Goal: Task Accomplishment & Management: Use online tool/utility

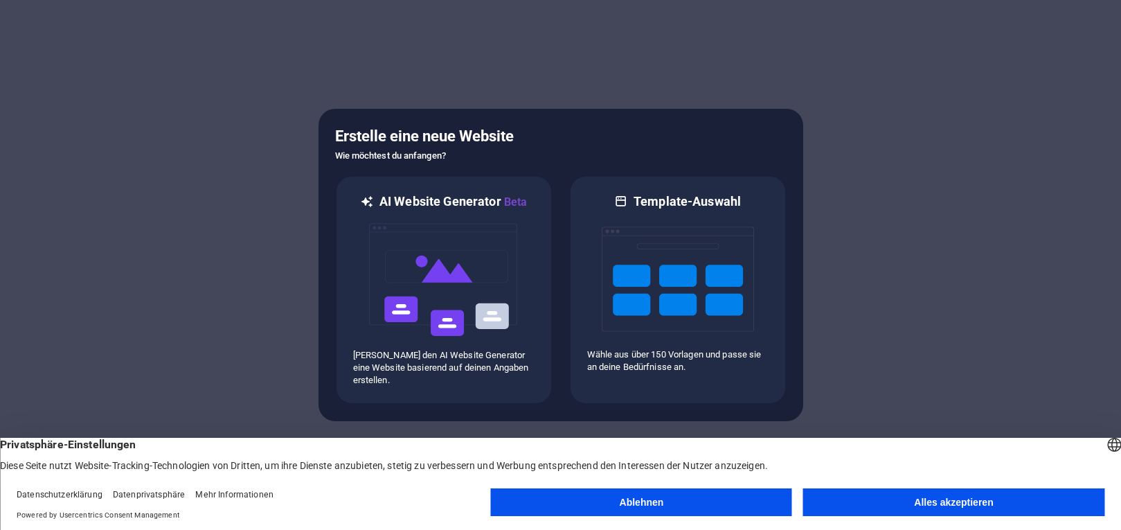
click at [914, 500] on button "Alles akzeptieren" at bounding box center [953, 502] width 301 height 28
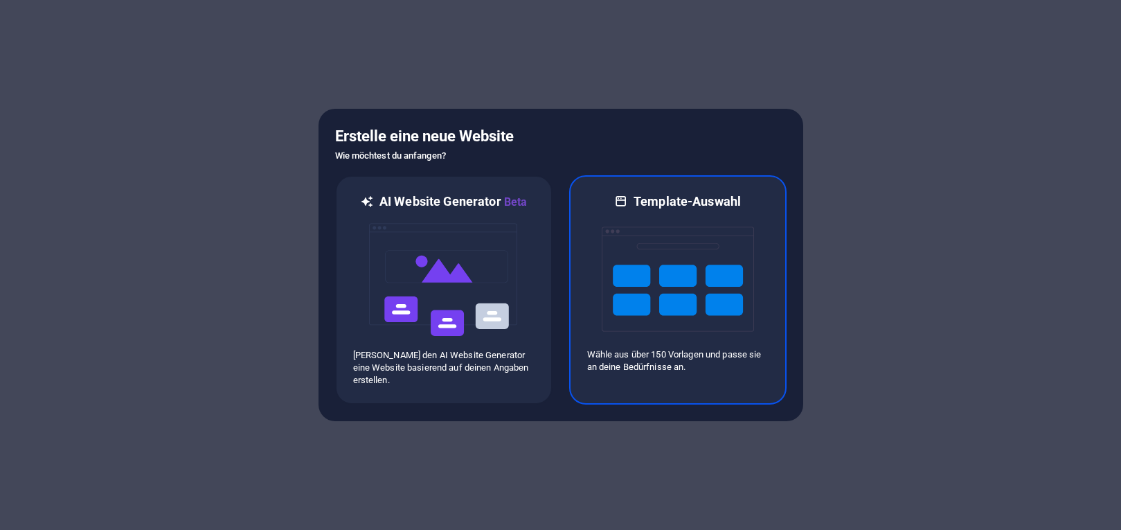
click at [668, 290] on img at bounding box center [678, 279] width 152 height 139
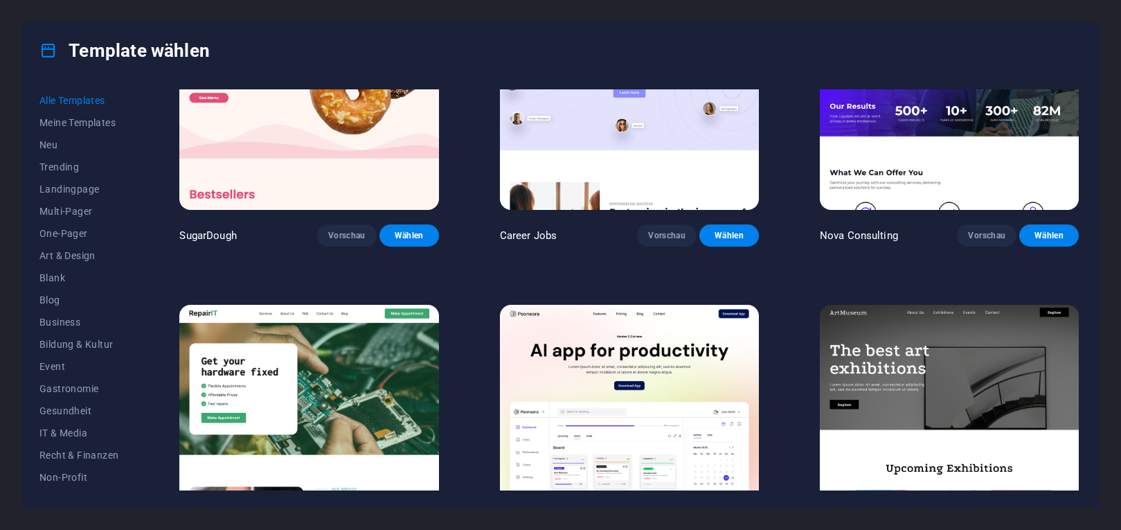
scroll to position [187, 0]
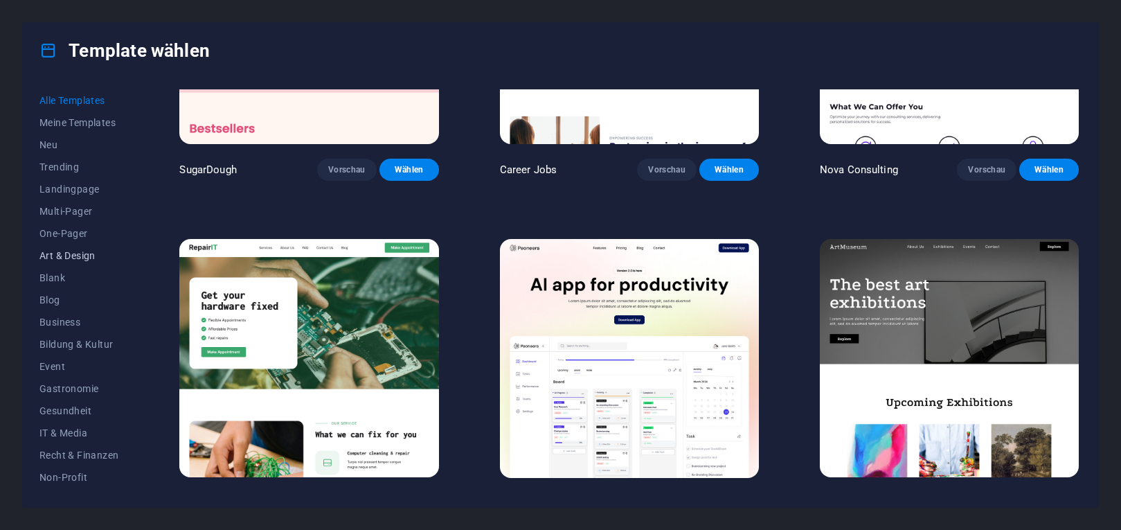
click at [66, 249] on button "Art & Design" at bounding box center [78, 255] width 79 height 22
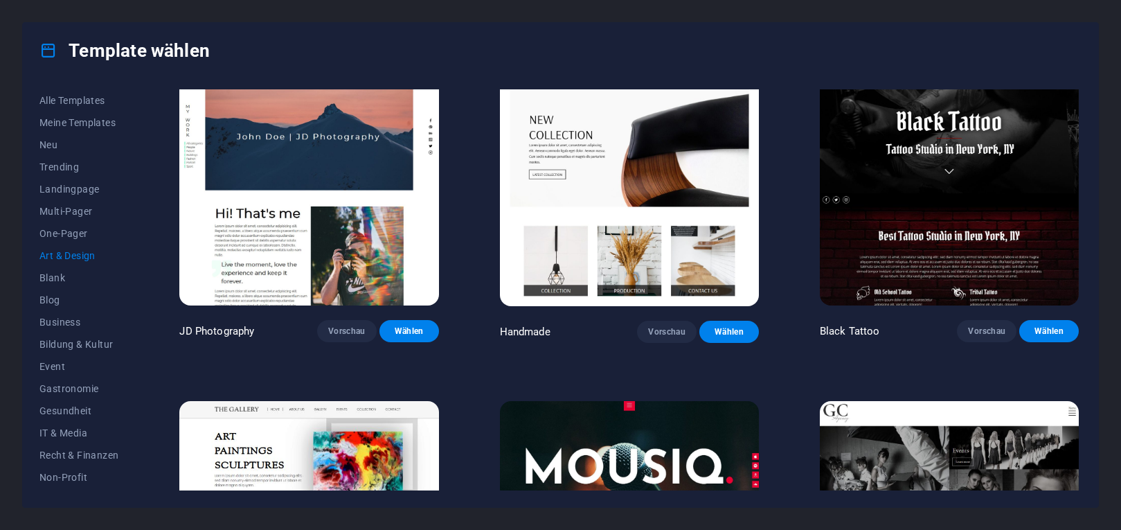
scroll to position [374, 0]
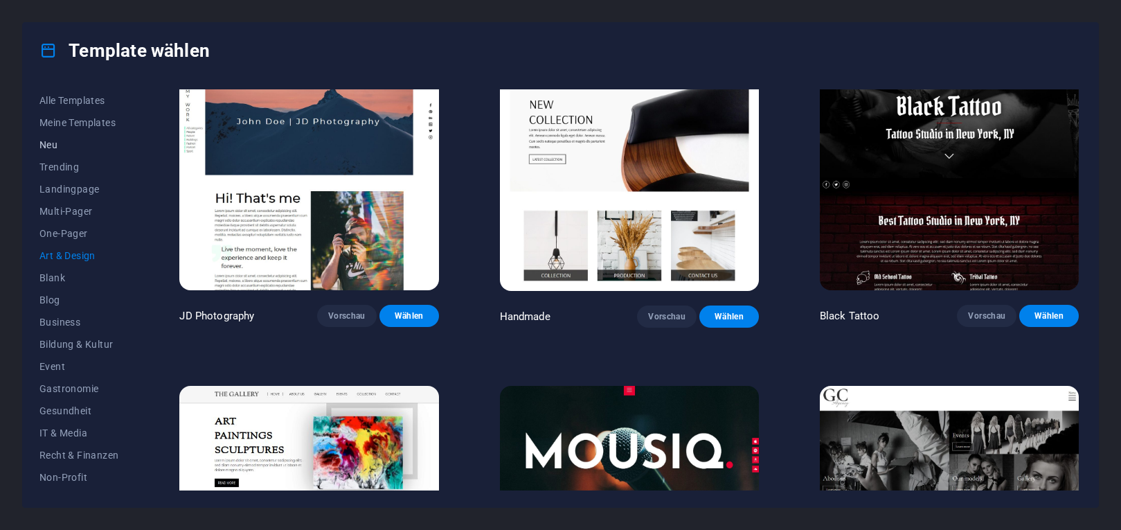
click at [49, 146] on span "Neu" at bounding box center [78, 144] width 79 height 11
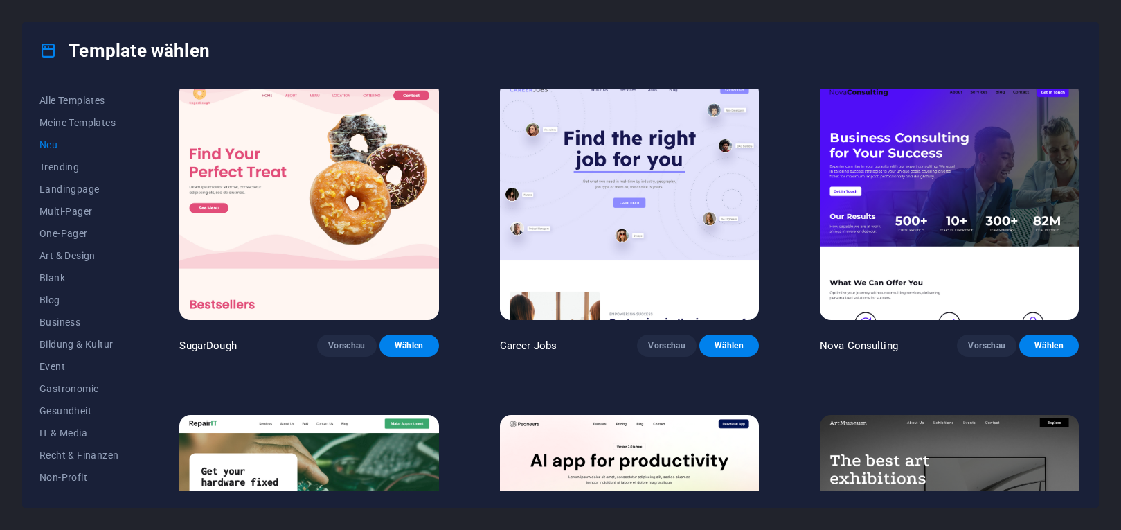
scroll to position [0, 0]
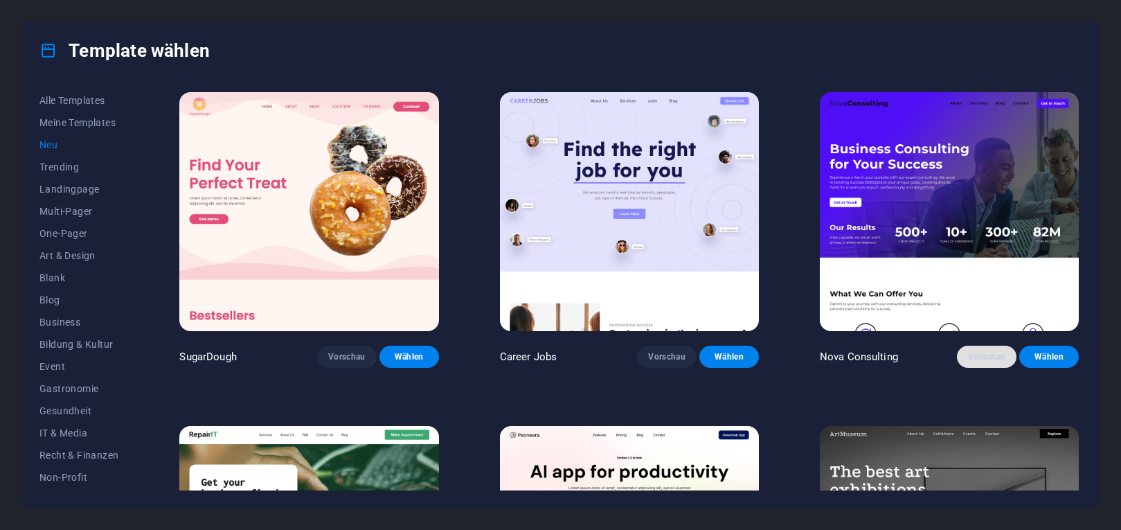
click at [971, 359] on span "Vorschau" at bounding box center [986, 356] width 37 height 11
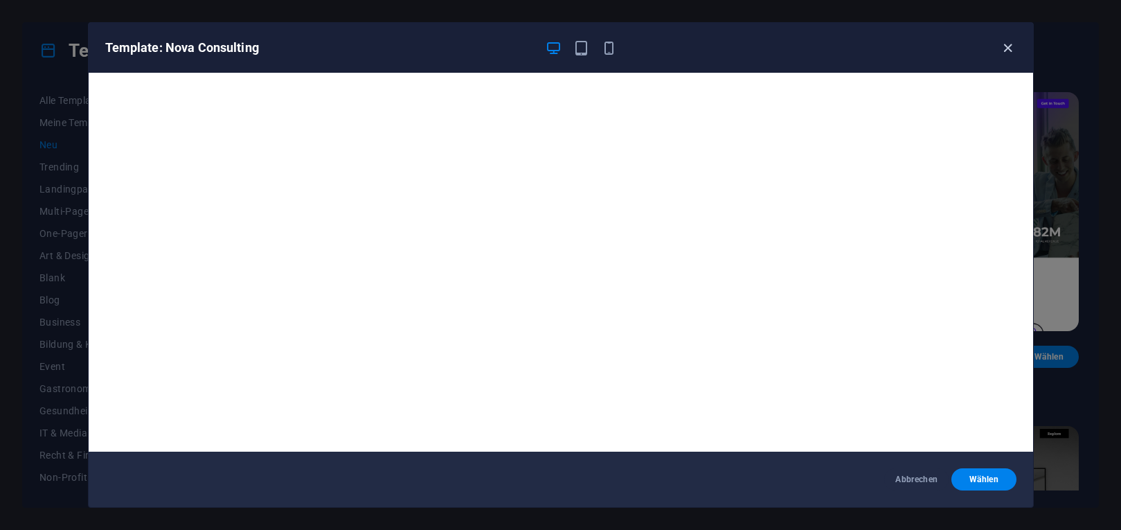
click at [1006, 50] on icon "button" at bounding box center [1008, 48] width 16 height 16
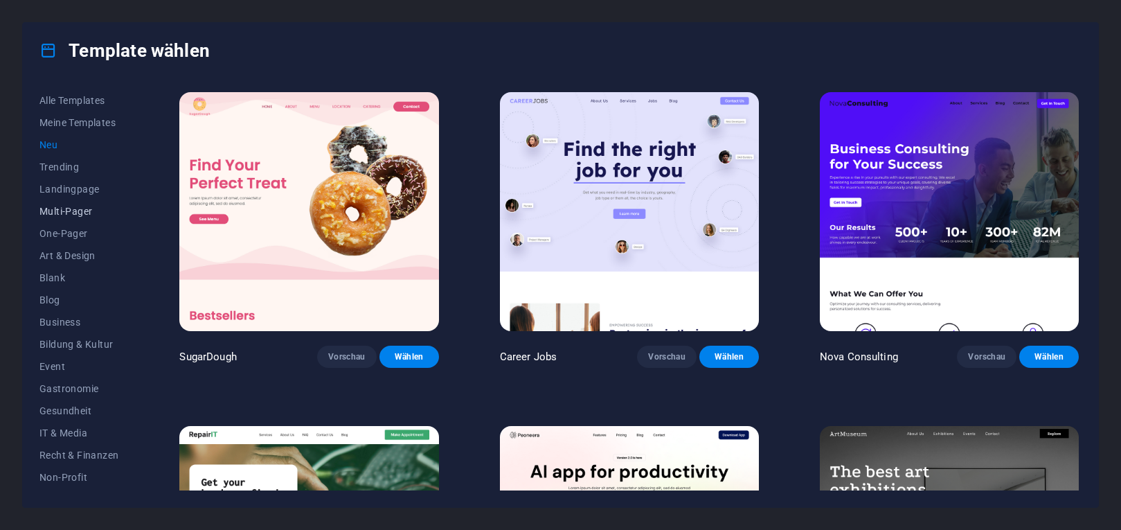
click at [67, 215] on span "Multi-Pager" at bounding box center [78, 211] width 79 height 11
click at [66, 431] on span "IT & Media" at bounding box center [78, 432] width 79 height 11
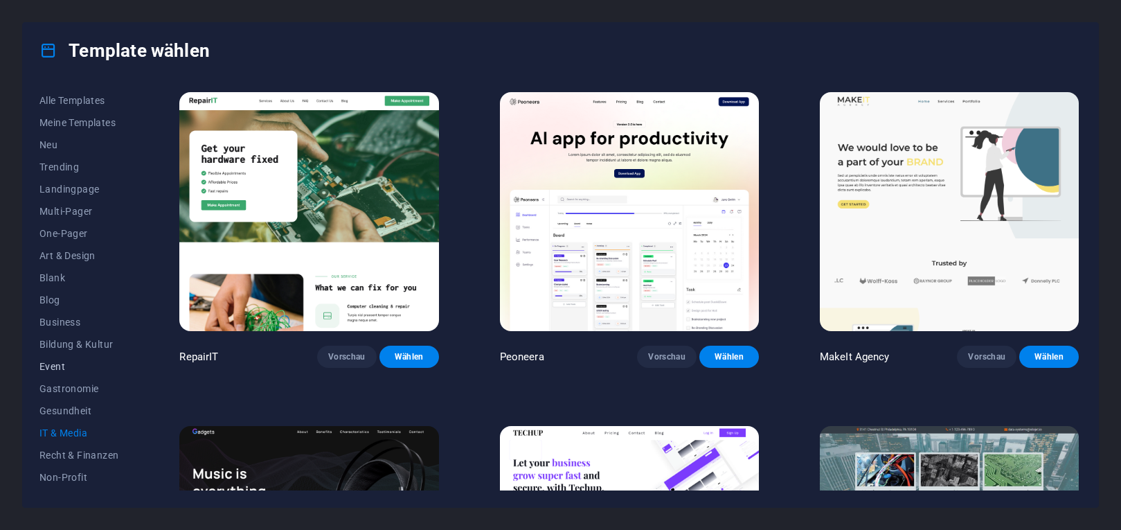
click at [62, 365] on span "Event" at bounding box center [78, 366] width 79 height 11
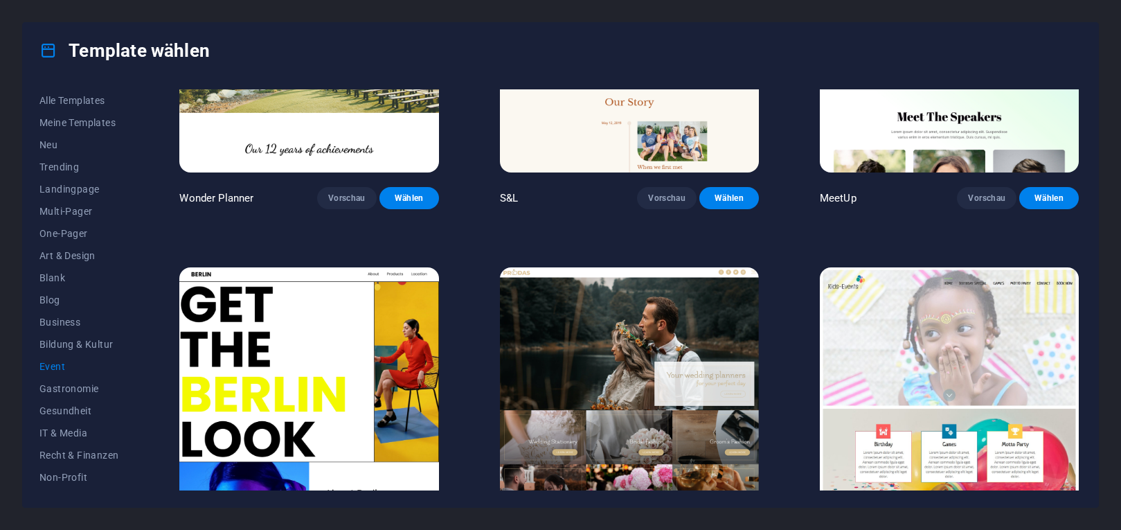
scroll to position [187, 0]
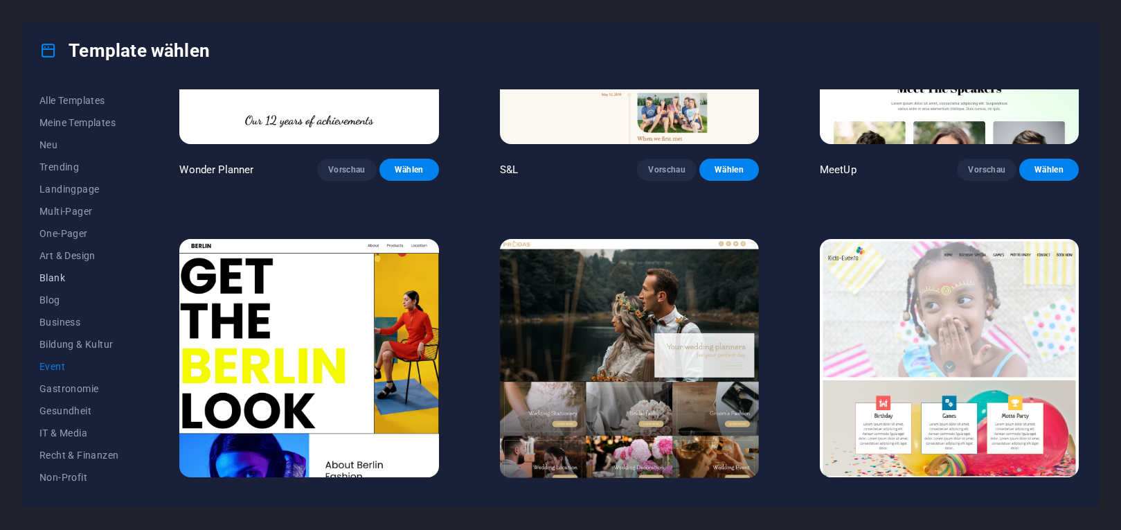
click at [53, 282] on span "Blank" at bounding box center [78, 277] width 79 height 11
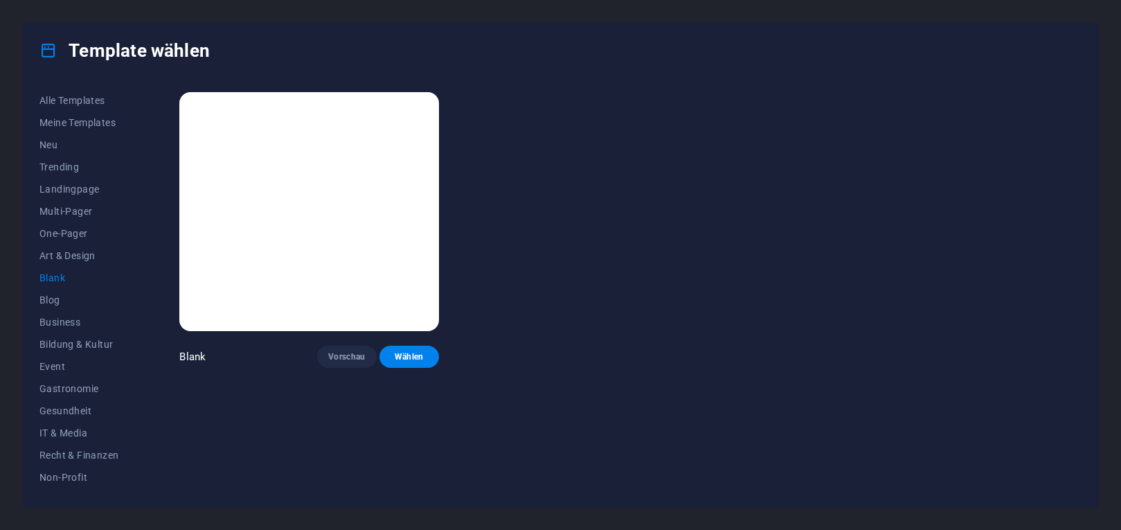
scroll to position [0, 0]
click at [56, 261] on span "Art & Design" at bounding box center [78, 255] width 79 height 11
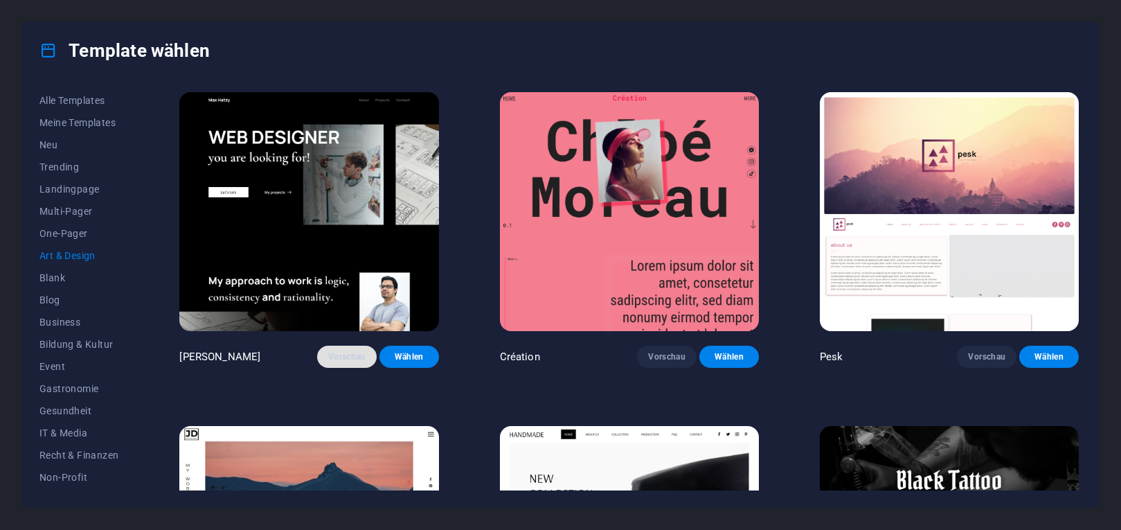
click at [341, 348] on button "Vorschau" at bounding box center [347, 357] width 60 height 22
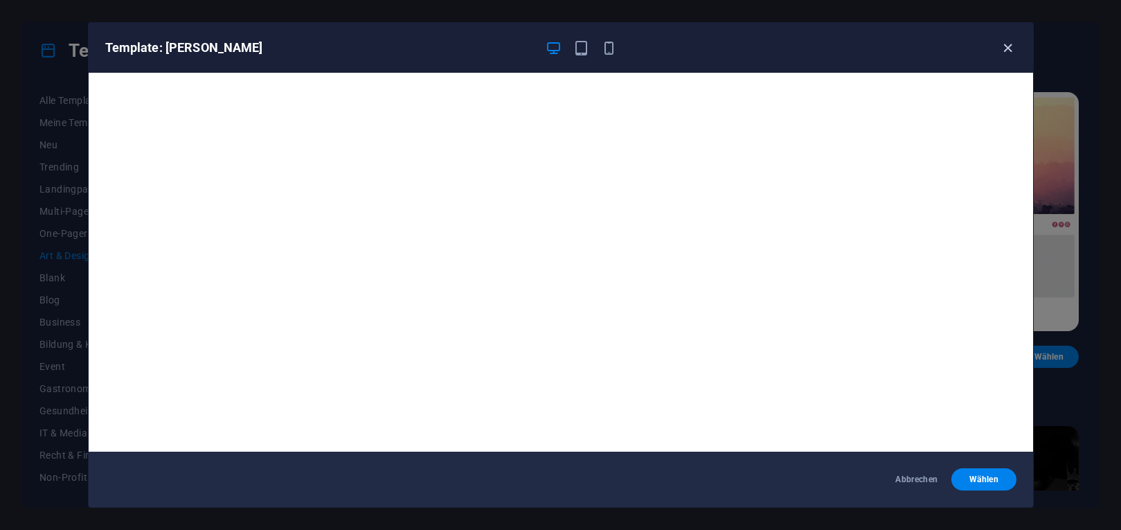
click at [1011, 46] on icon "button" at bounding box center [1008, 48] width 16 height 16
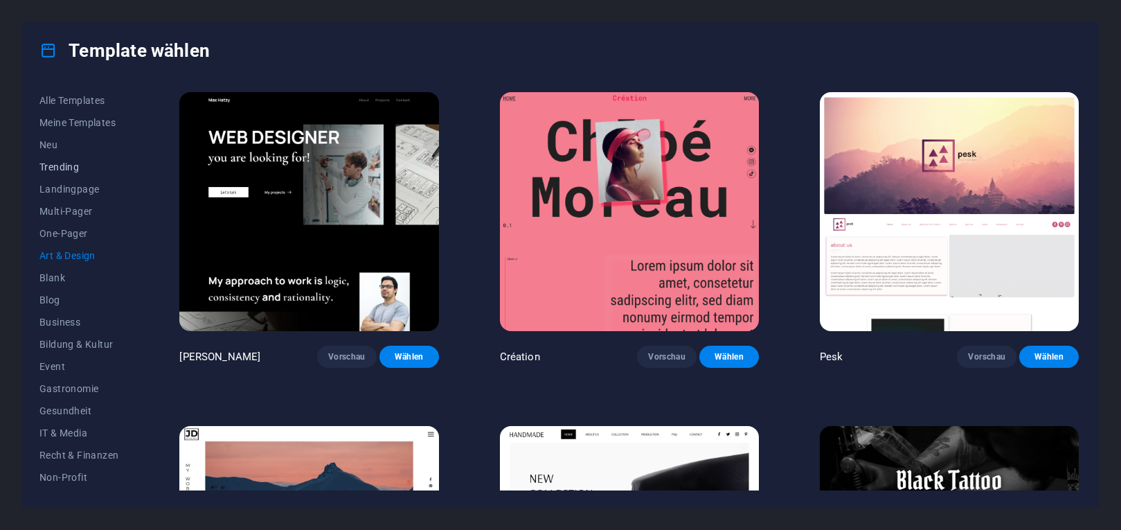
click at [68, 167] on span "Trending" at bounding box center [78, 166] width 79 height 11
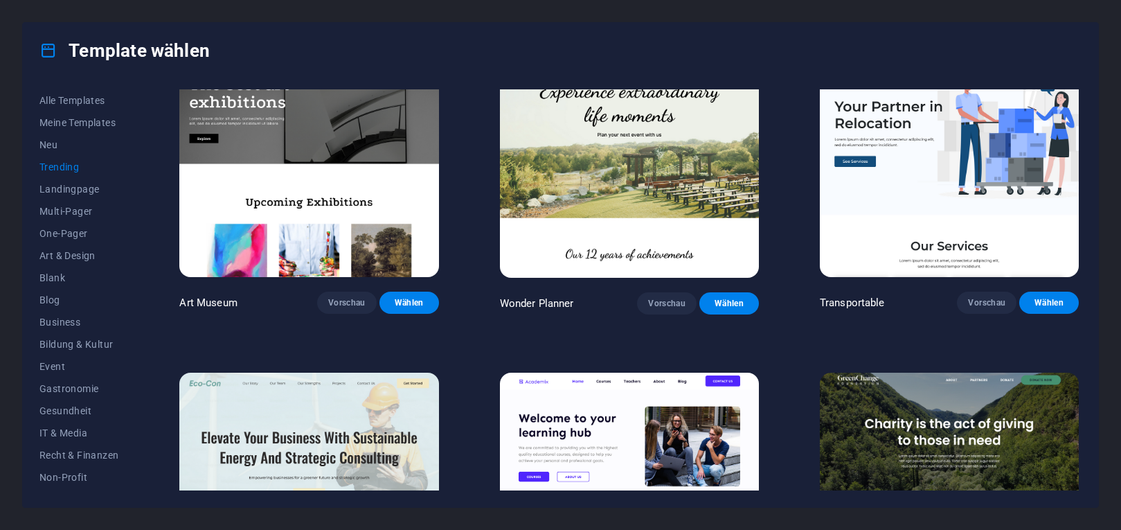
scroll to position [436, 0]
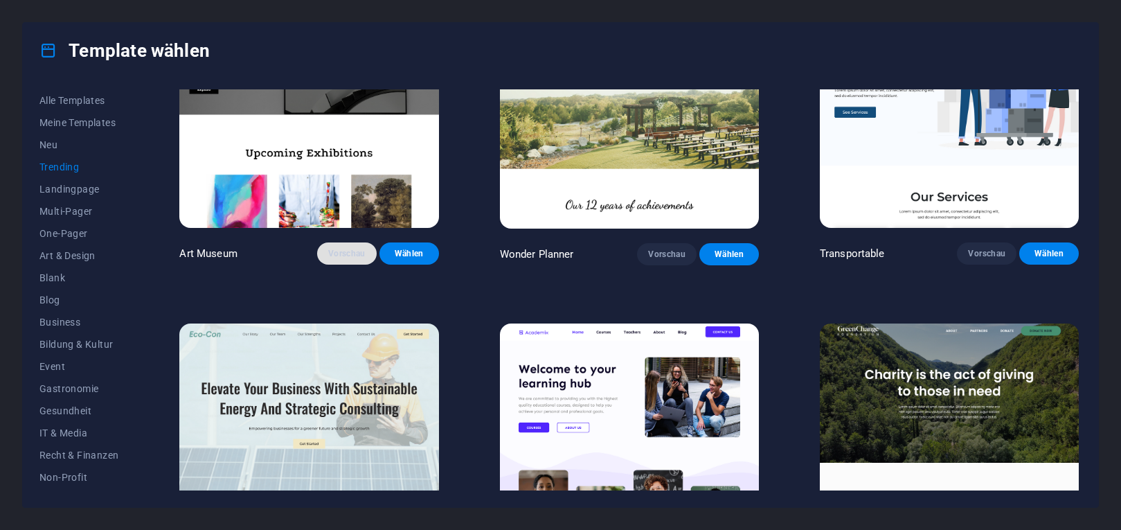
click at [349, 253] on span "Vorschau" at bounding box center [346, 253] width 37 height 11
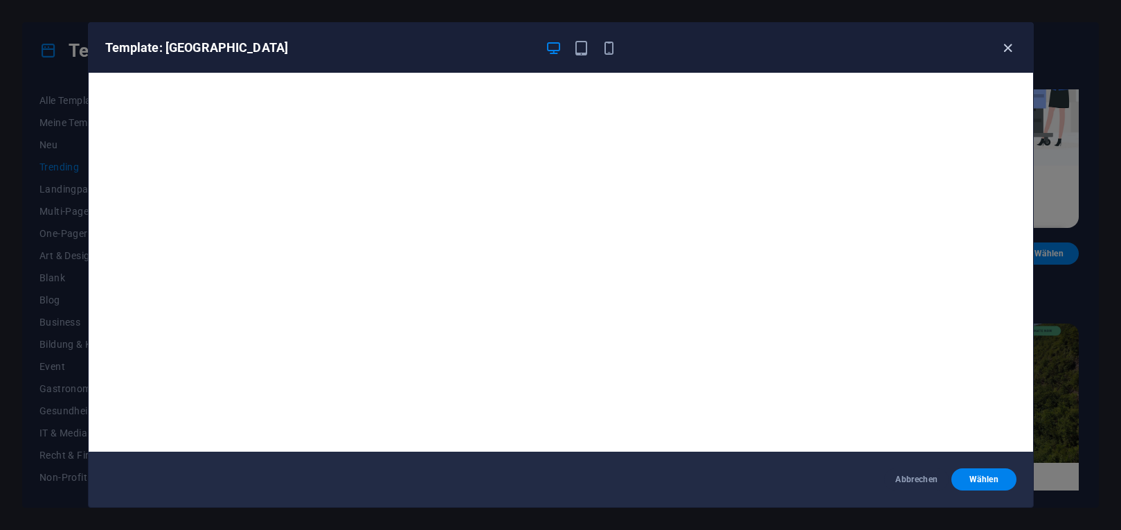
click at [1006, 54] on icon "button" at bounding box center [1008, 48] width 16 height 16
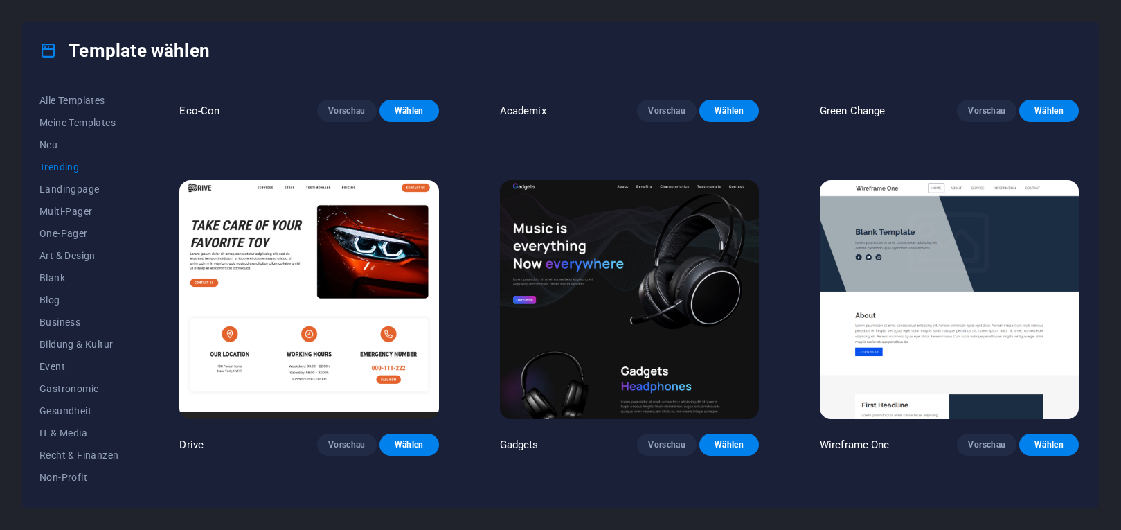
scroll to position [935, 0]
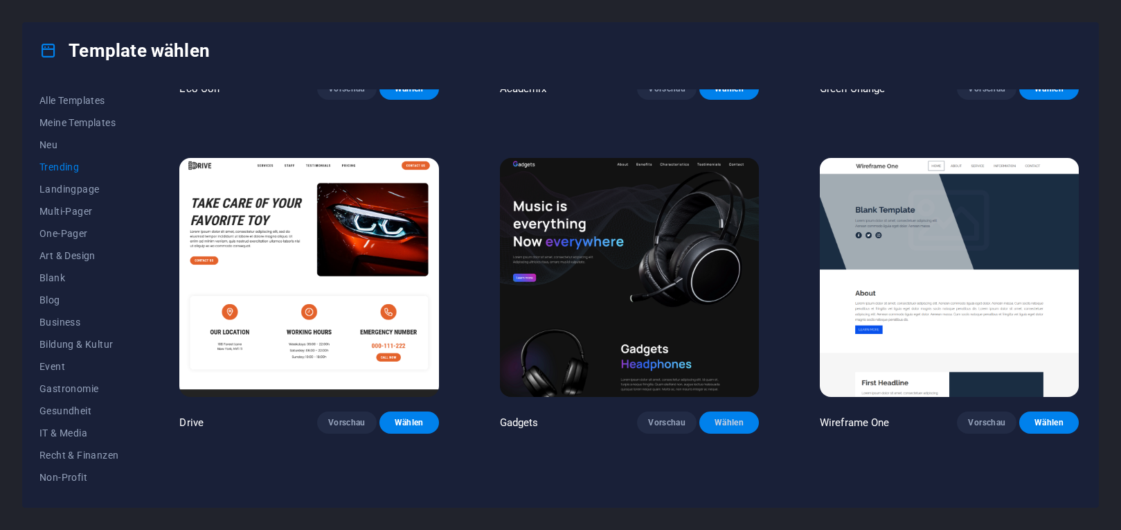
click at [708, 423] on button "Wählen" at bounding box center [730, 422] width 60 height 22
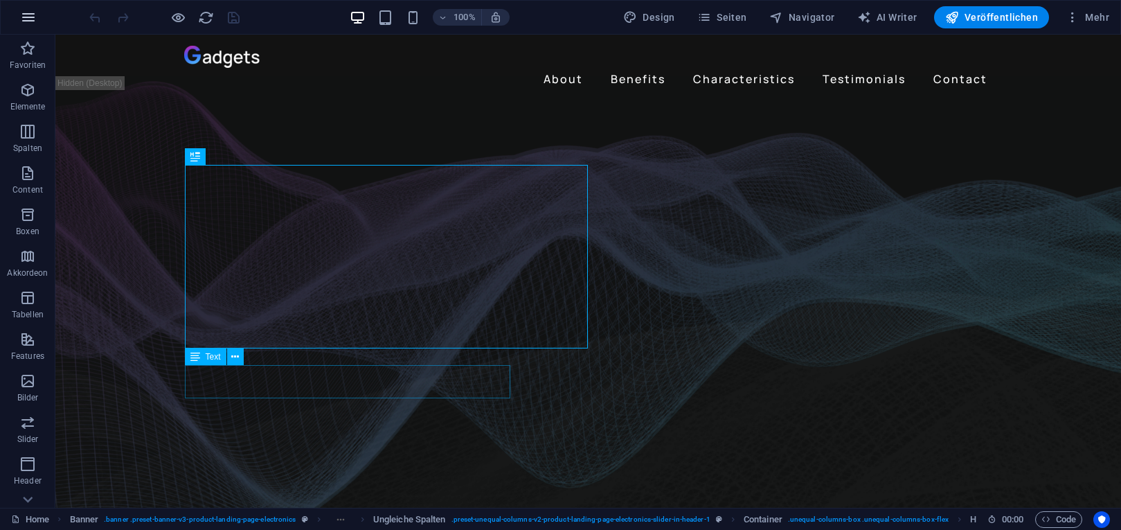
click at [28, 11] on icon "button" at bounding box center [28, 17] width 17 height 17
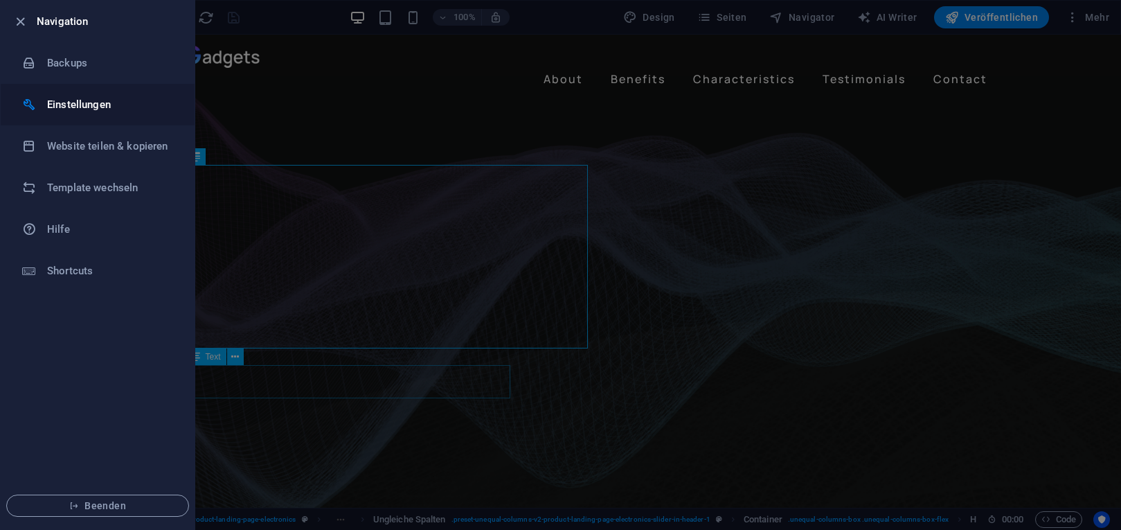
click at [55, 96] on h6 "Einstellungen" at bounding box center [111, 104] width 128 height 17
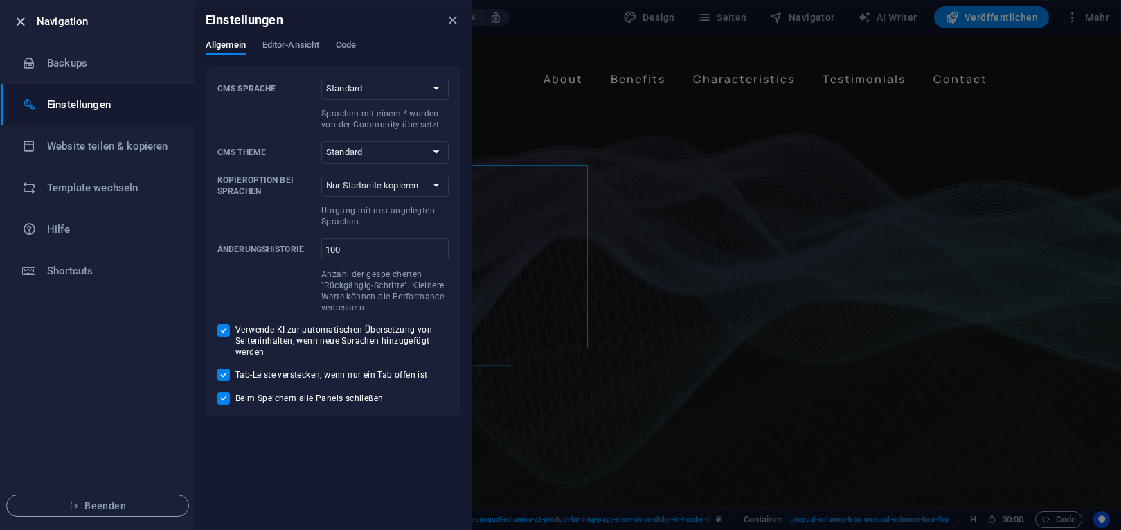
click at [16, 21] on icon "button" at bounding box center [20, 22] width 16 height 16
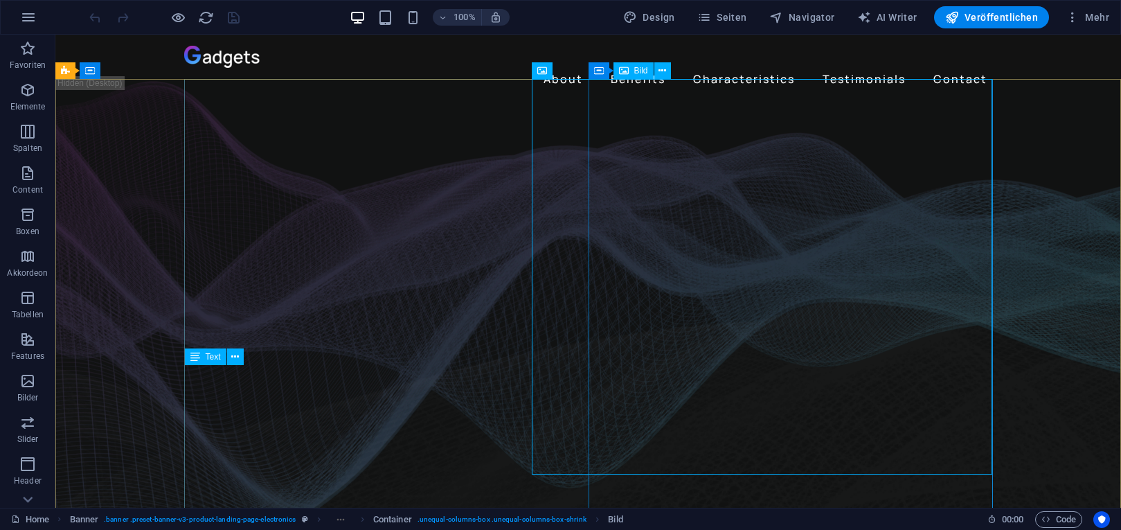
click at [638, 71] on span "Bild" at bounding box center [641, 70] width 14 height 8
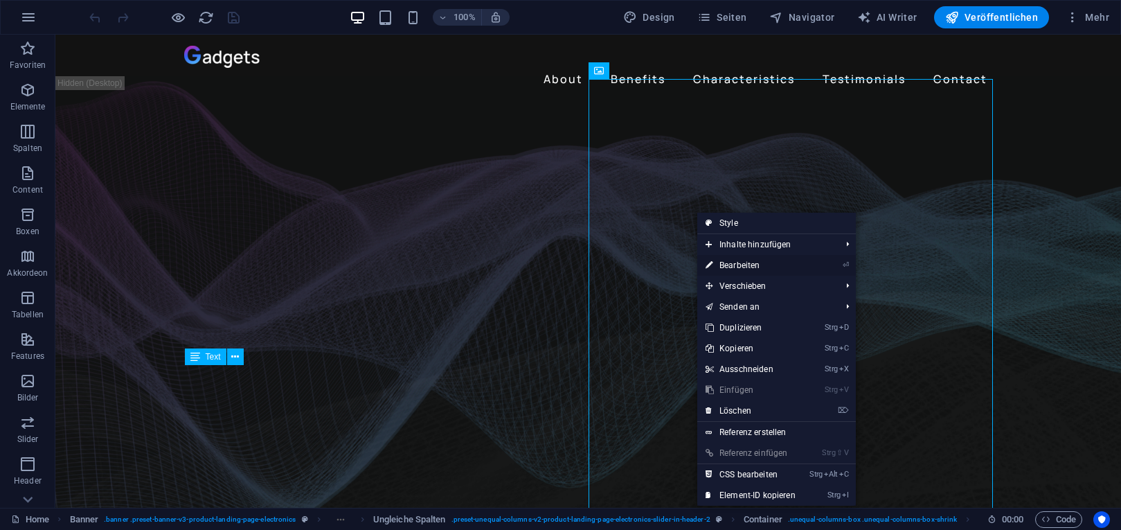
click at [731, 262] on link "⏎ Bearbeiten" at bounding box center [750, 265] width 107 height 21
select select "%"
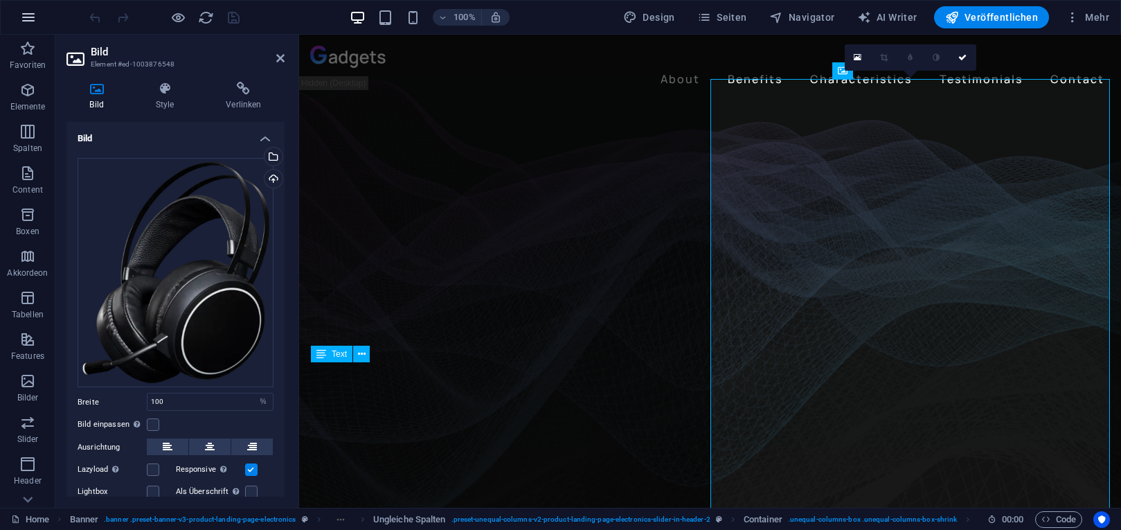
click at [25, 19] on icon "button" at bounding box center [28, 17] width 17 height 17
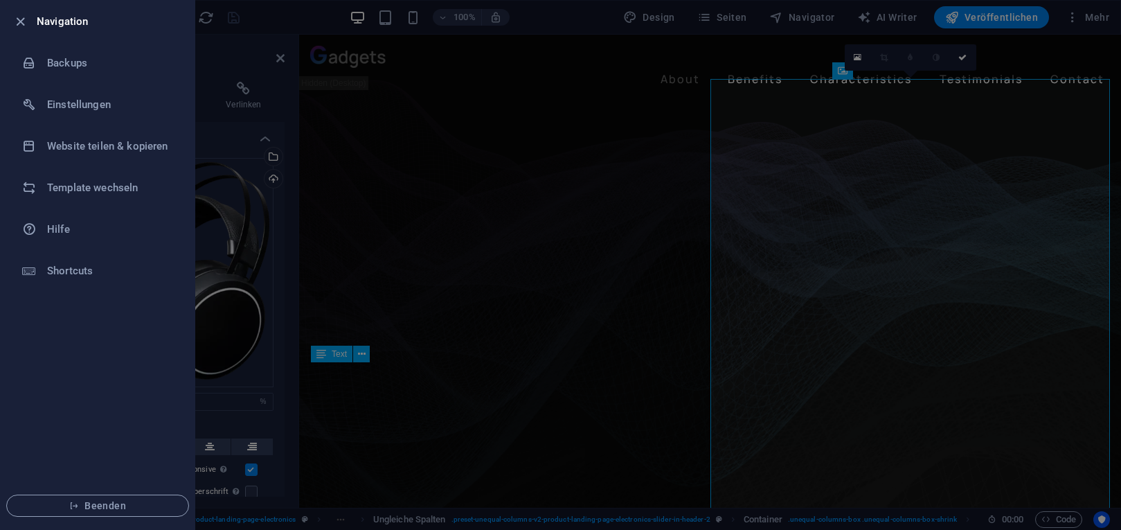
click at [25, 19] on icon "button" at bounding box center [20, 22] width 16 height 16
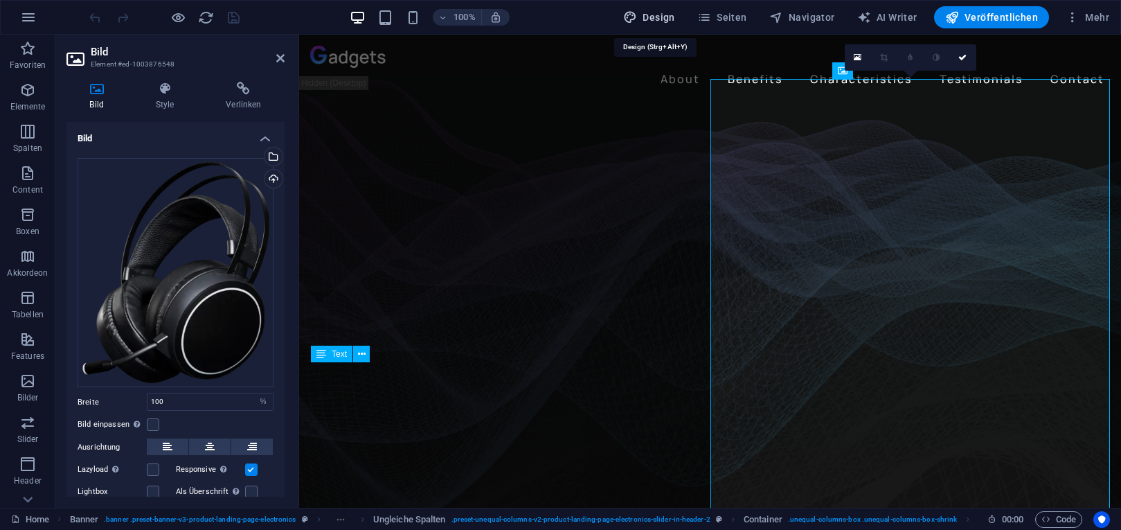
click at [673, 17] on span "Design" at bounding box center [649, 17] width 52 height 14
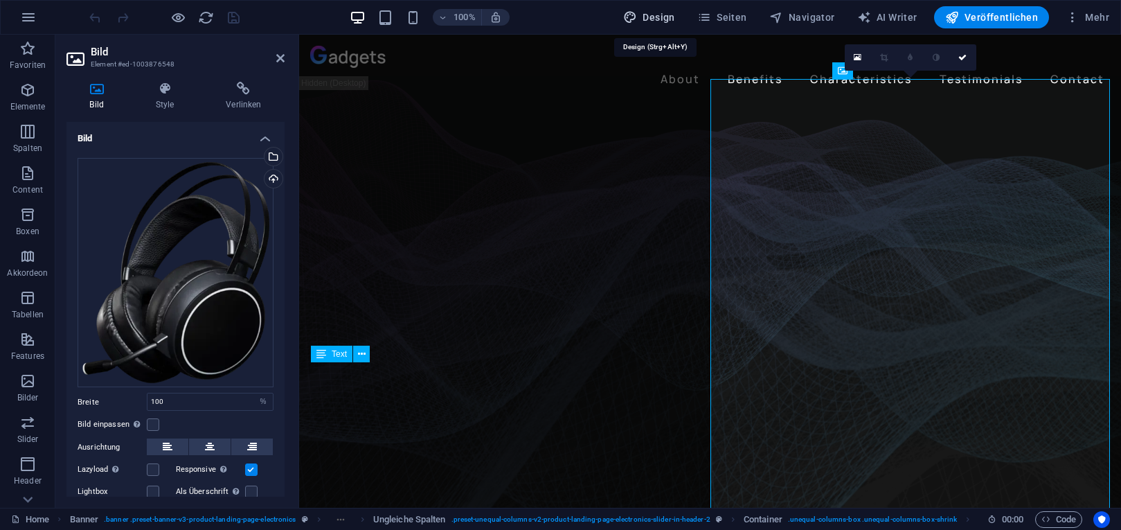
select select "px"
select select "400"
select select "px"
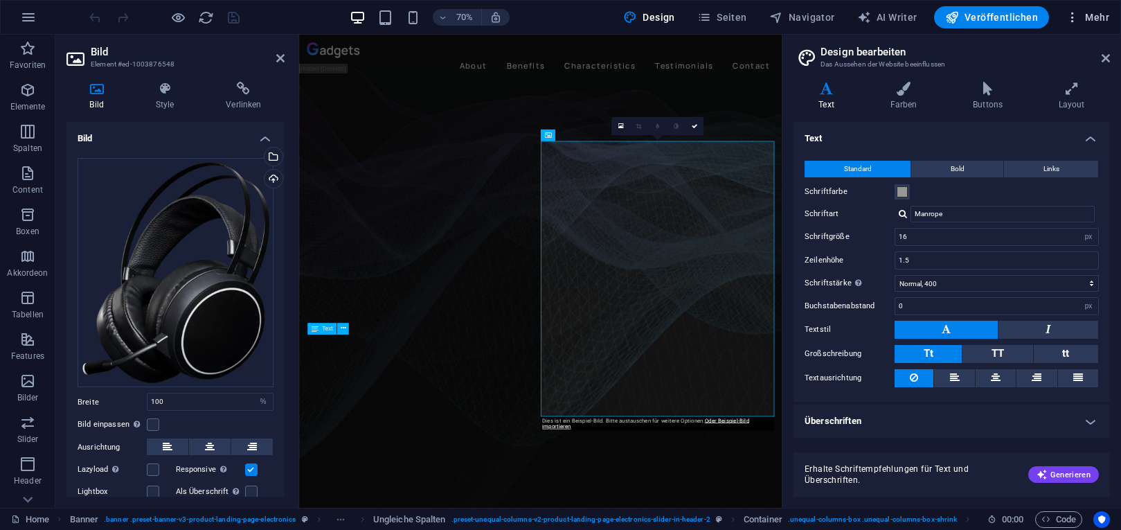
click at [1085, 21] on span "Mehr" at bounding box center [1088, 17] width 44 height 14
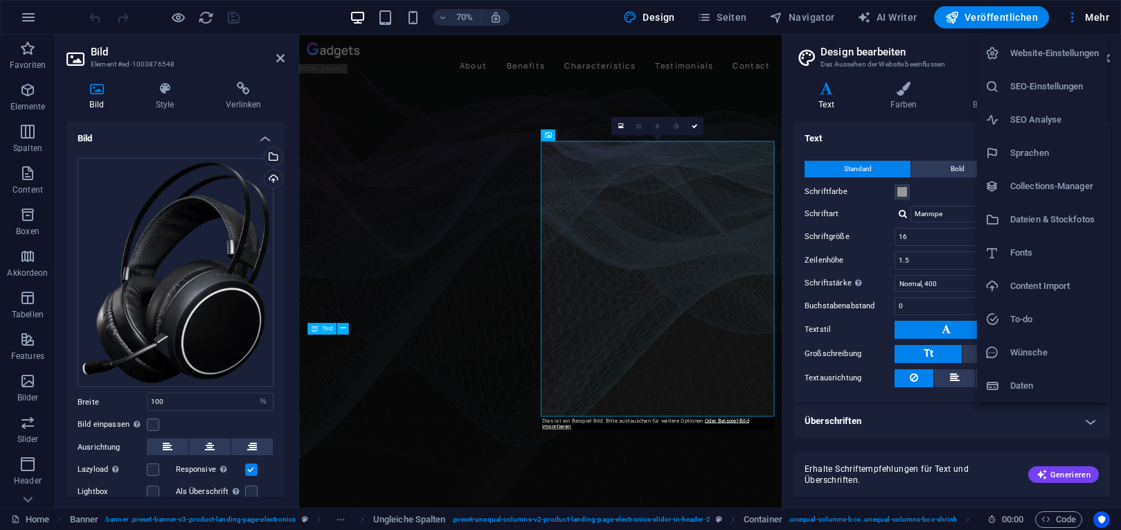
click at [1037, 52] on h6 "Website-Einstellungen" at bounding box center [1055, 53] width 89 height 17
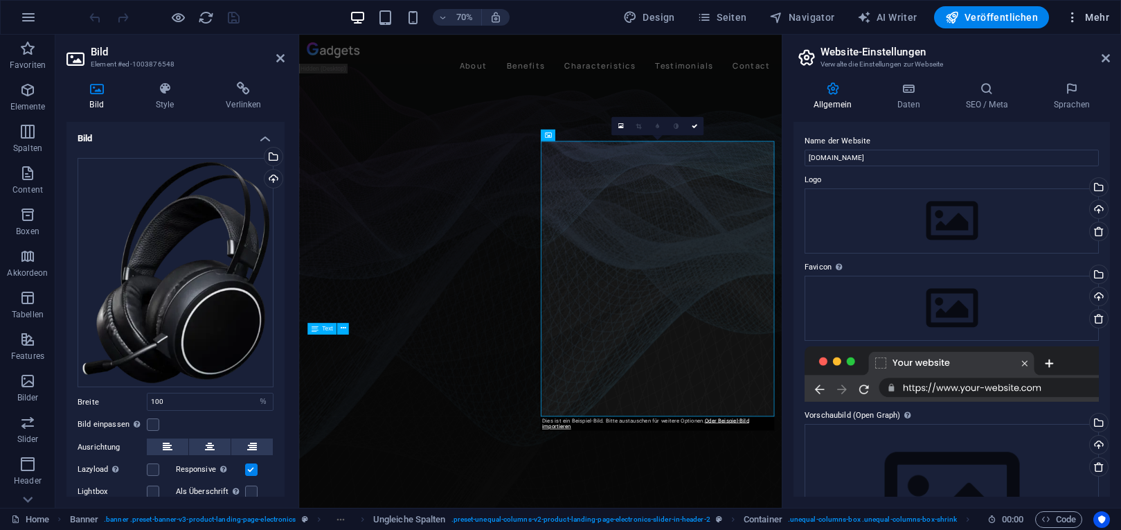
click at [1106, 21] on span "Mehr" at bounding box center [1088, 17] width 44 height 14
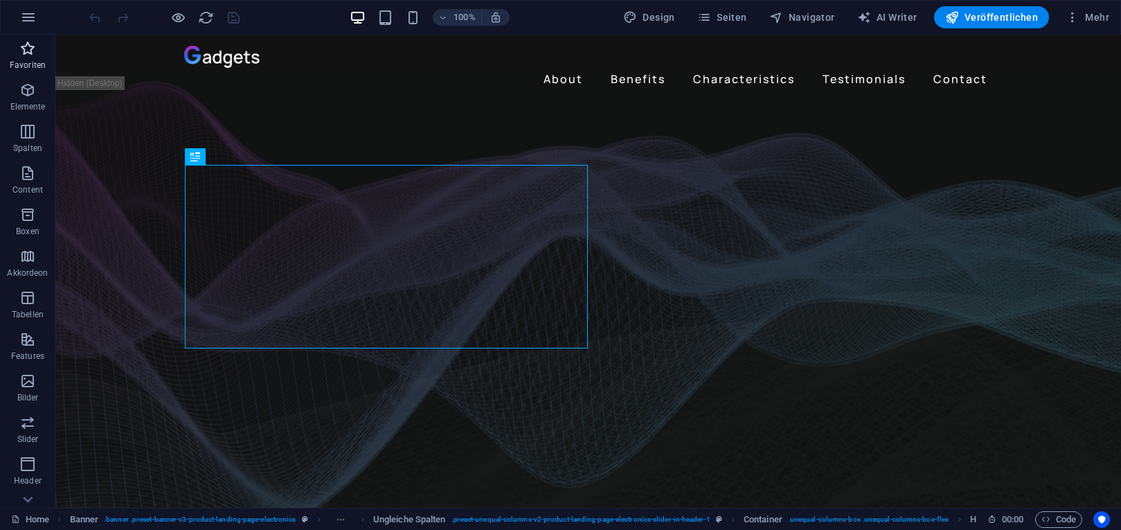
click at [22, 65] on p "Favoriten" at bounding box center [28, 65] width 36 height 11
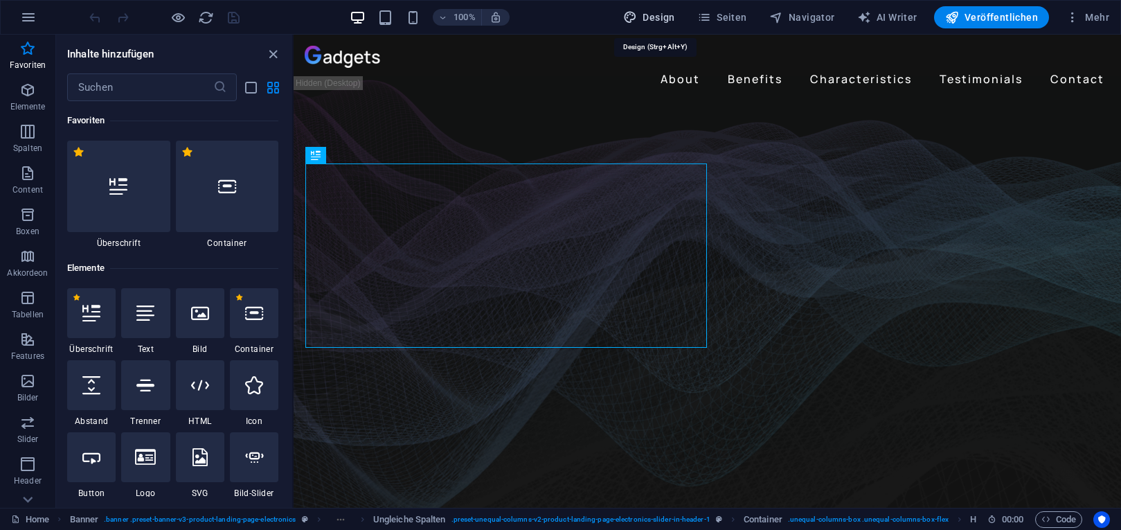
click at [657, 22] on span "Design" at bounding box center [649, 17] width 52 height 14
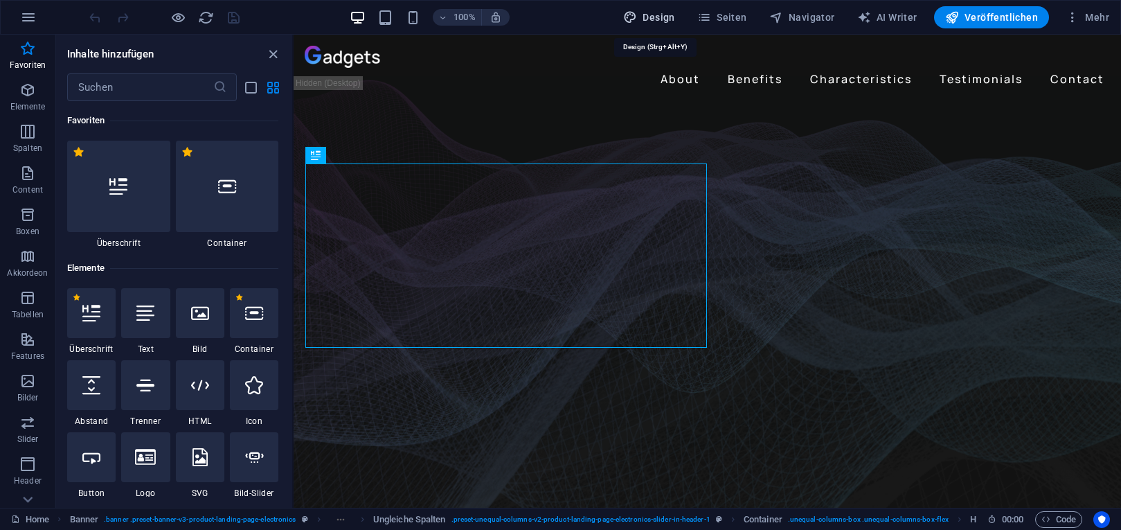
select select "px"
select select "400"
select select "px"
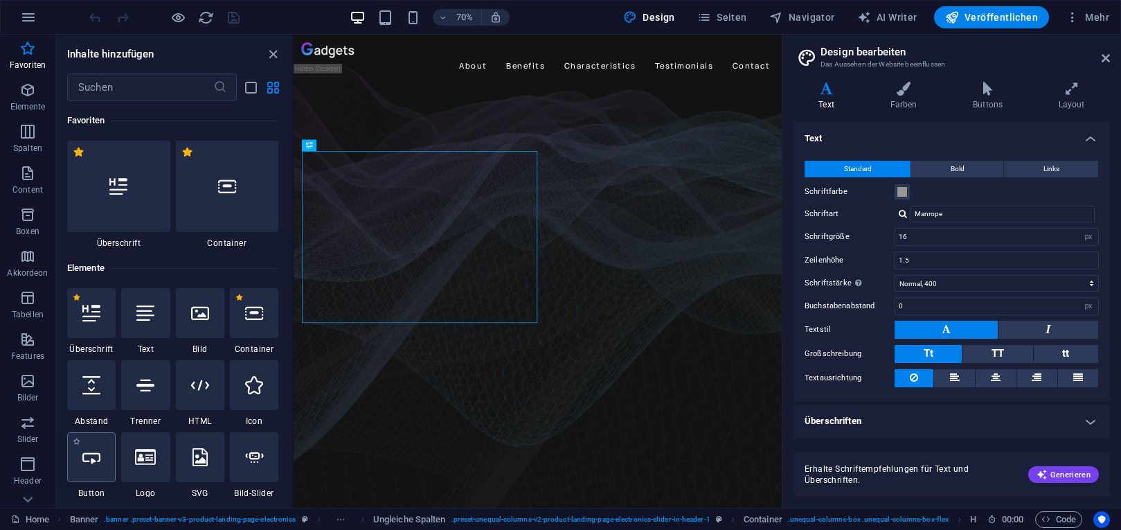
click at [94, 453] on icon at bounding box center [91, 457] width 18 height 18
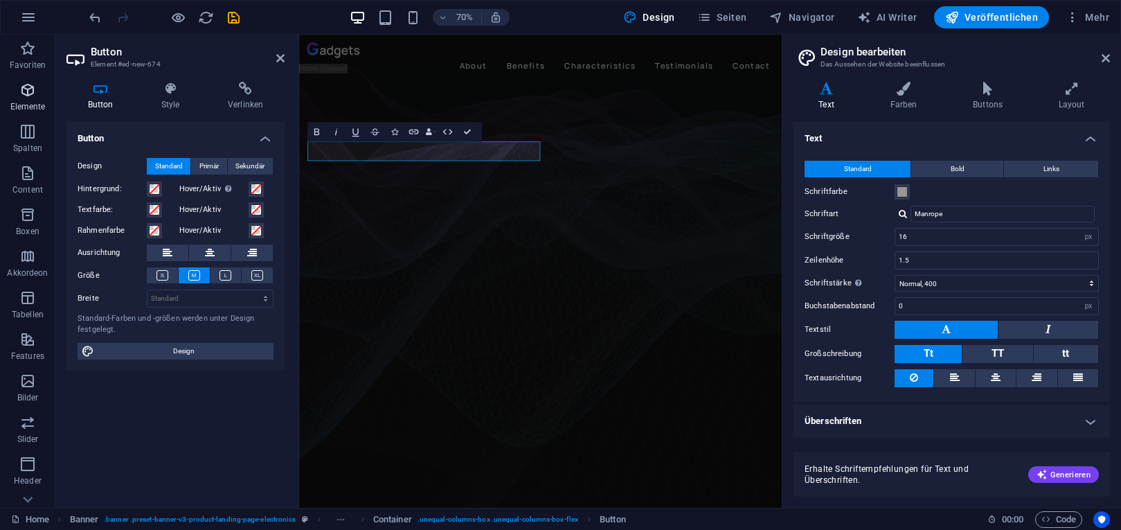
click at [23, 100] on span "Elemente" at bounding box center [27, 98] width 55 height 33
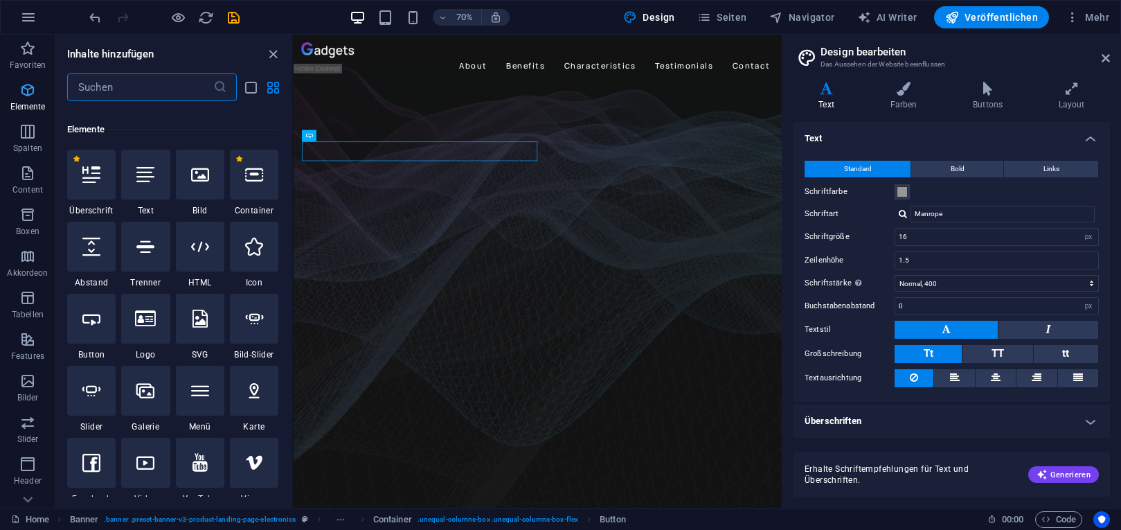
scroll to position [148, 0]
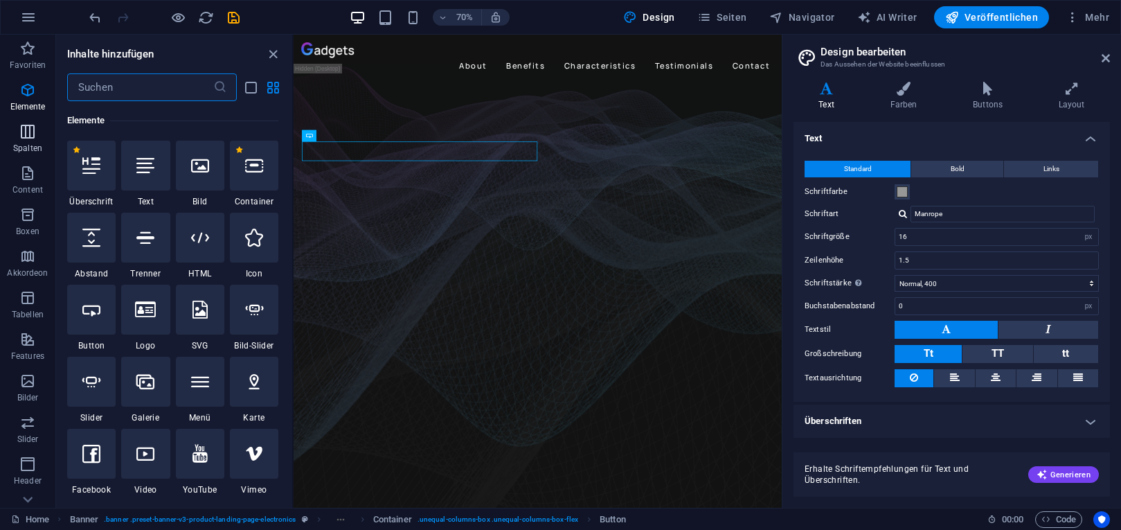
click at [30, 130] on icon "button" at bounding box center [27, 131] width 17 height 17
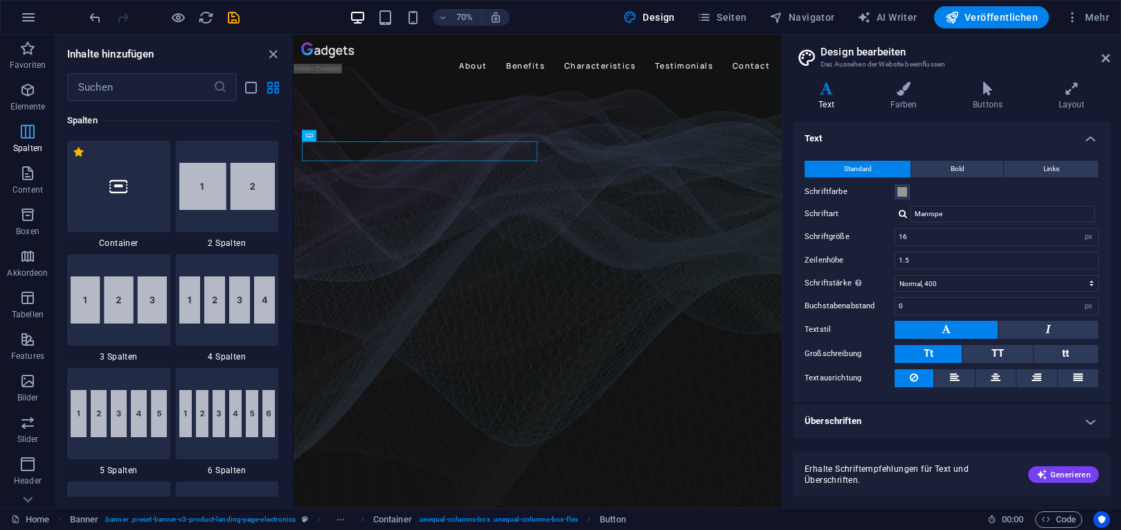
scroll to position [686, 0]
click at [39, 183] on span "Content" at bounding box center [27, 181] width 55 height 33
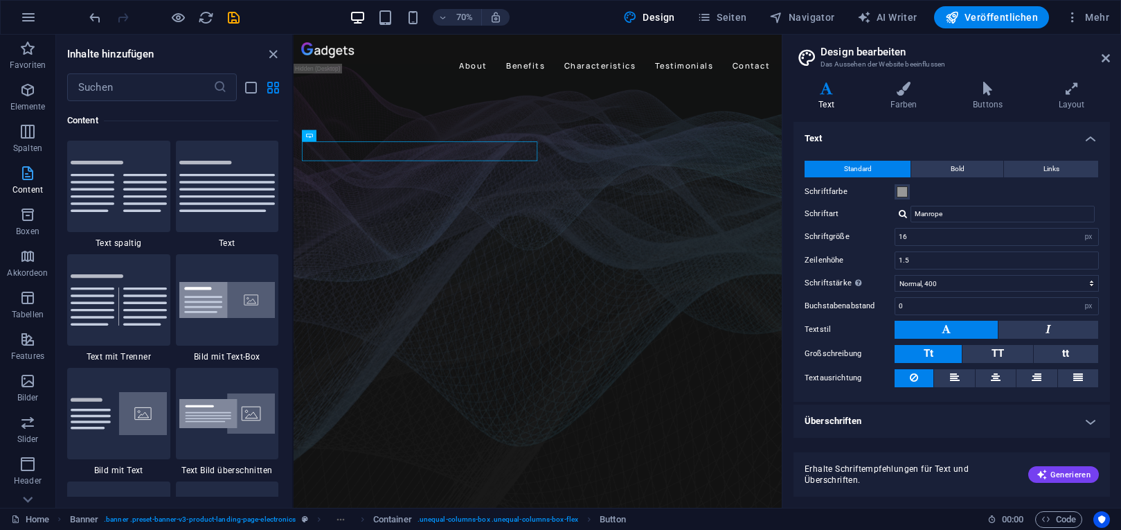
scroll to position [2423, 0]
click at [28, 208] on icon "button" at bounding box center [27, 214] width 17 height 17
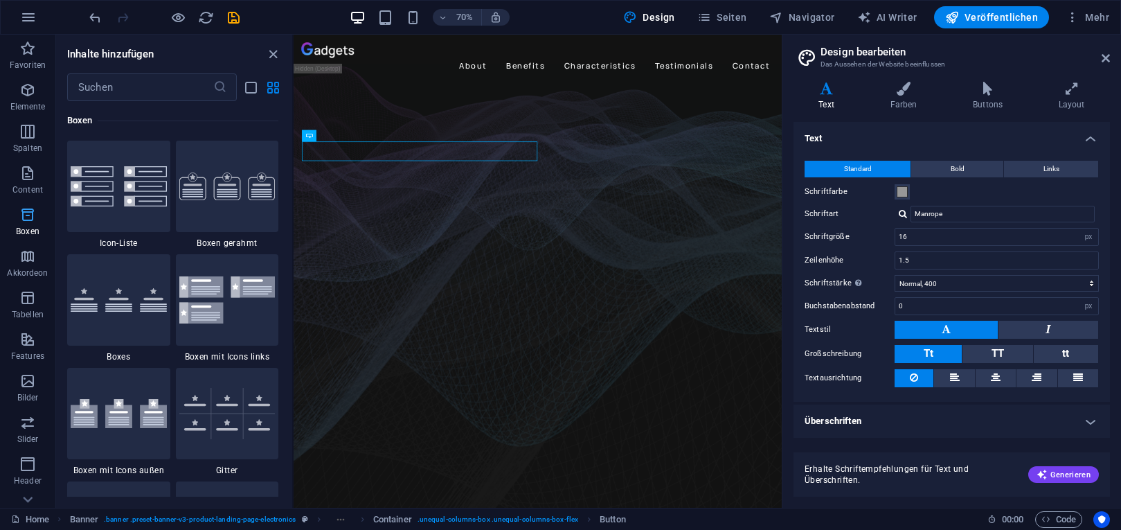
scroll to position [3820, 0]
click at [31, 21] on icon "button" at bounding box center [28, 17] width 17 height 17
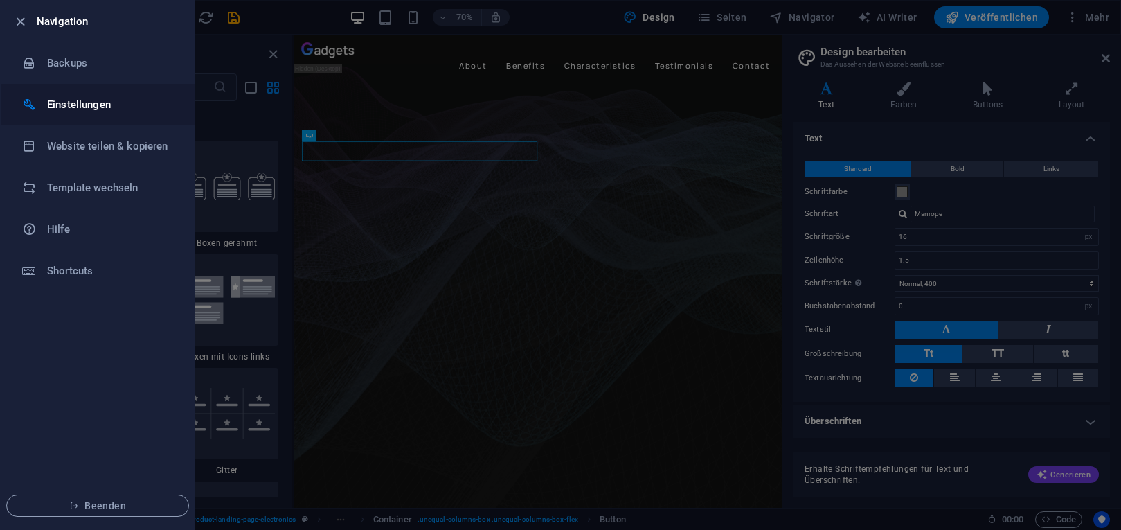
click at [69, 101] on h6 "Einstellungen" at bounding box center [111, 104] width 128 height 17
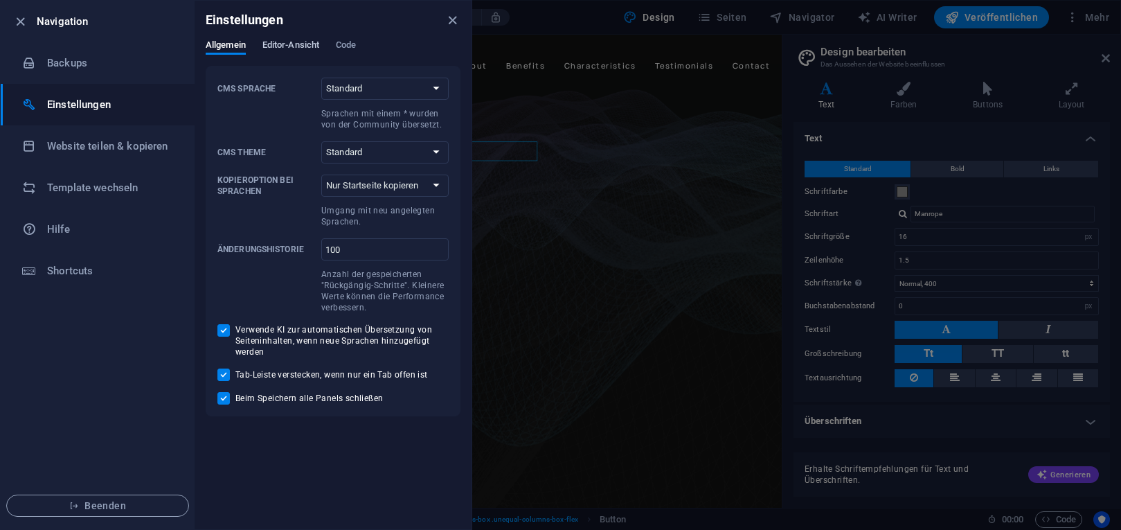
click at [292, 42] on span "Editor-Ansicht" at bounding box center [290, 46] width 57 height 19
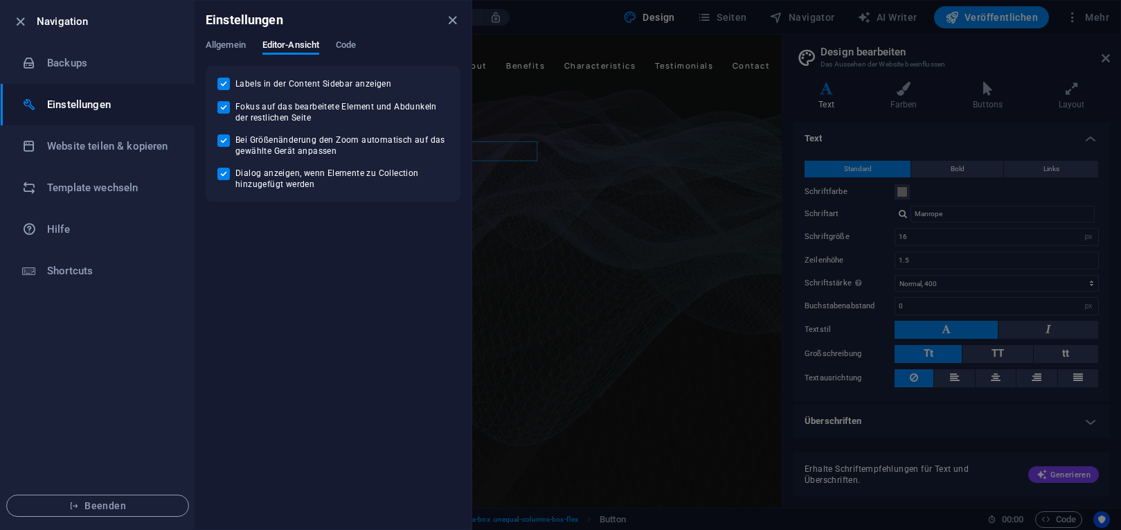
click at [350, 38] on div "Einstellungen" at bounding box center [333, 20] width 277 height 39
click at [353, 44] on span "Code" at bounding box center [346, 46] width 20 height 19
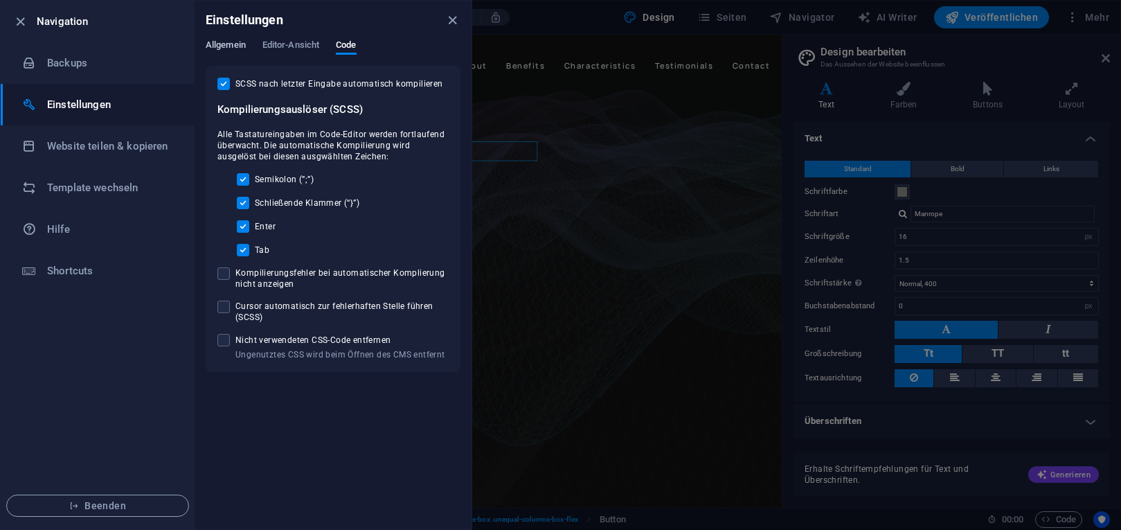
click at [238, 42] on span "Allgemein" at bounding box center [226, 46] width 40 height 19
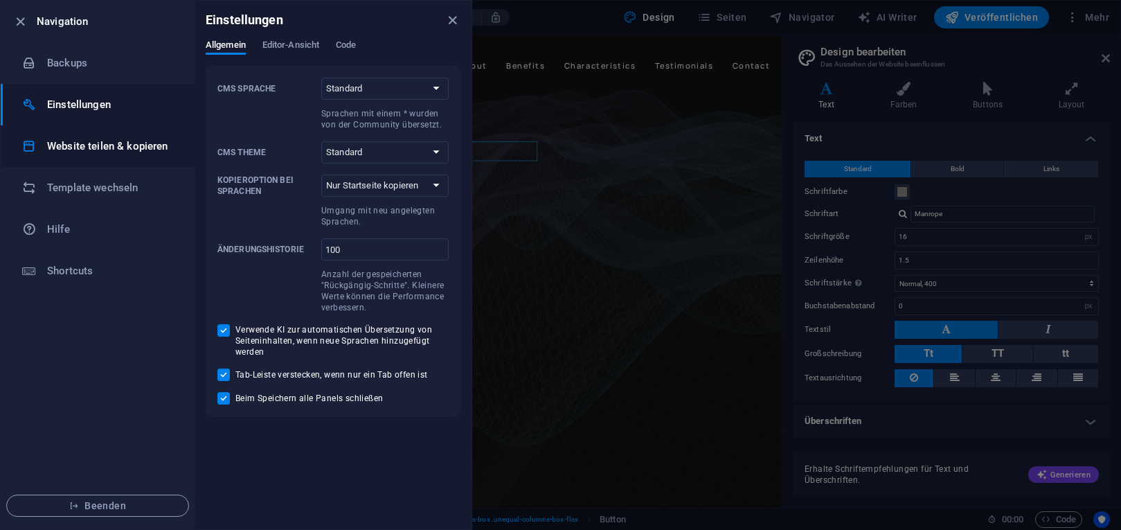
click at [80, 147] on h6 "Website teilen & kopieren" at bounding box center [111, 146] width 128 height 17
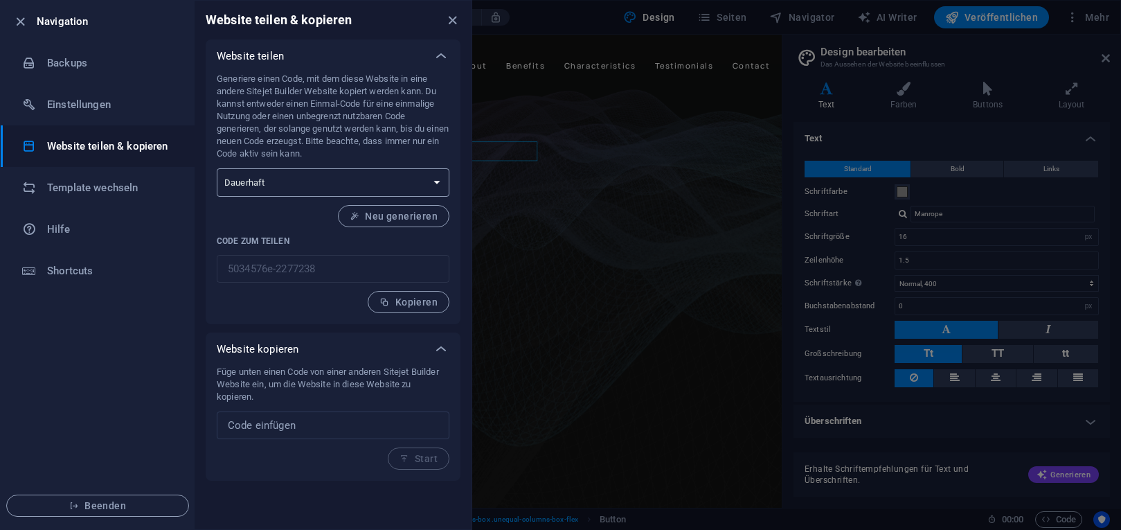
click at [217, 168] on select "Einmalig Dauerhaft" at bounding box center [333, 182] width 233 height 28
click at [434, 180] on select "Einmalig Dauerhaft" at bounding box center [333, 182] width 233 height 28
click at [65, 188] on h6 "Template wechseln" at bounding box center [111, 187] width 128 height 17
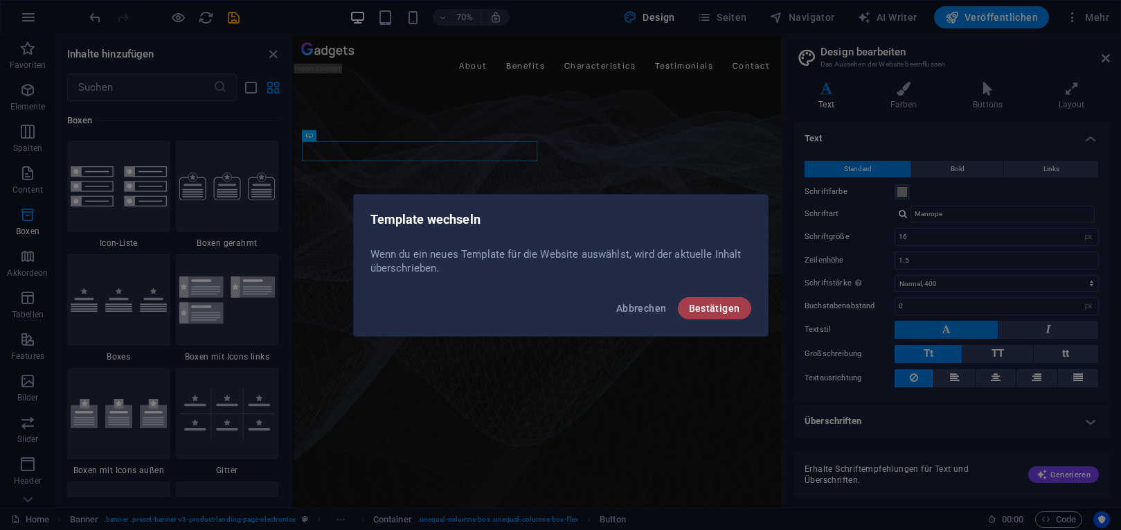
click at [706, 310] on span "Bestätigen" at bounding box center [714, 308] width 51 height 11
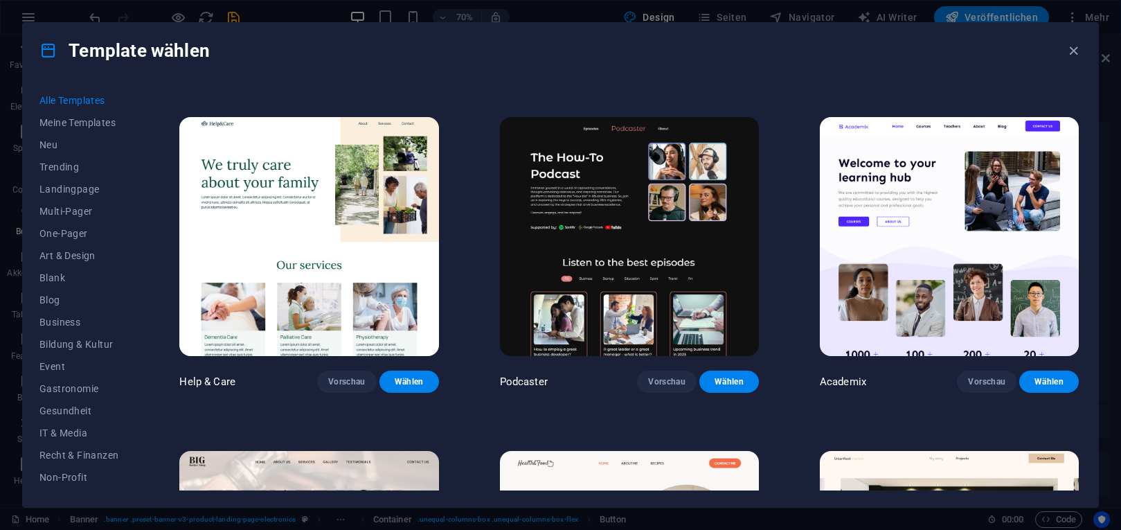
scroll to position [1496, 0]
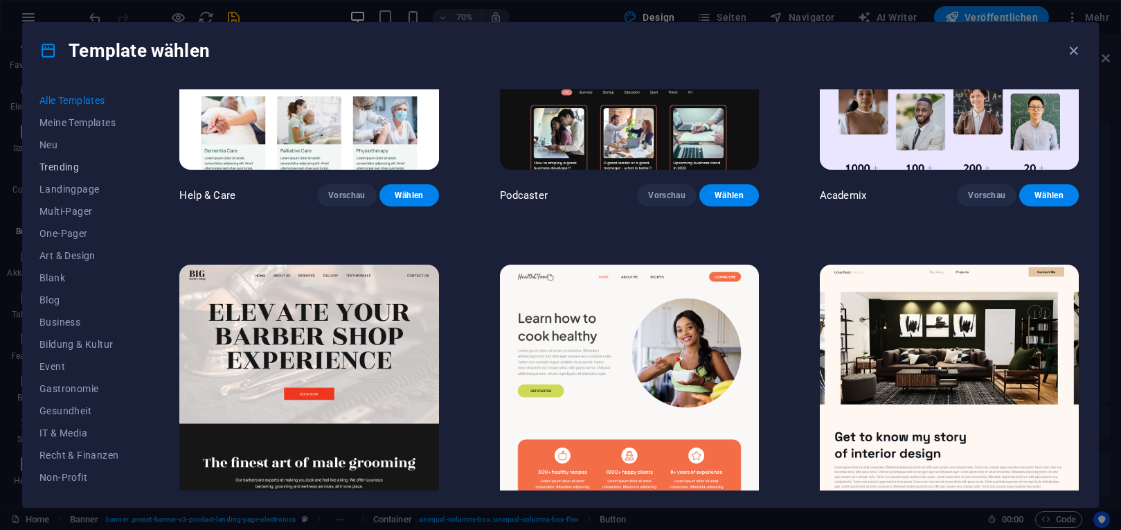
click at [70, 168] on span "Trending" at bounding box center [78, 166] width 79 height 11
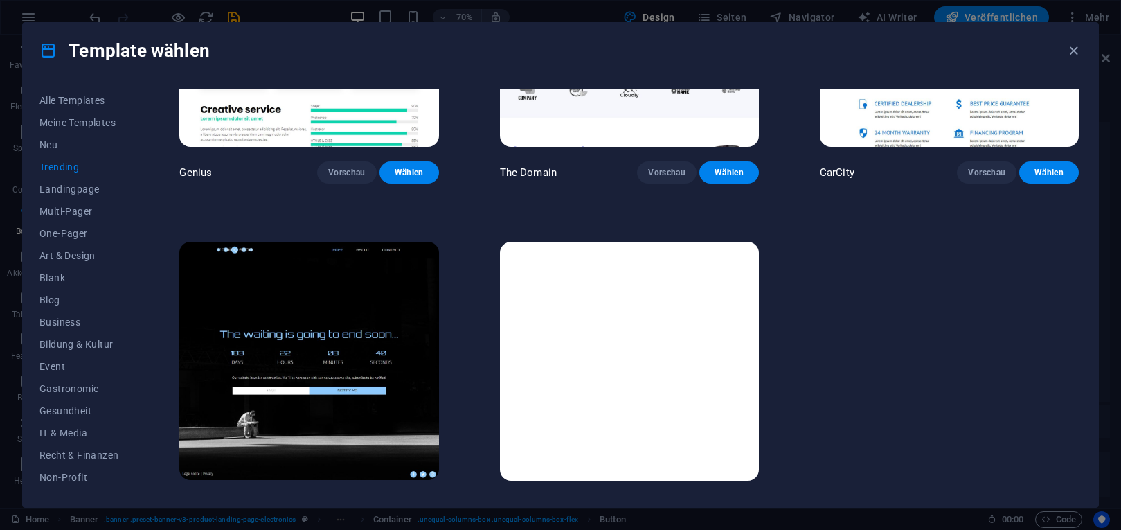
scroll to position [1547, 0]
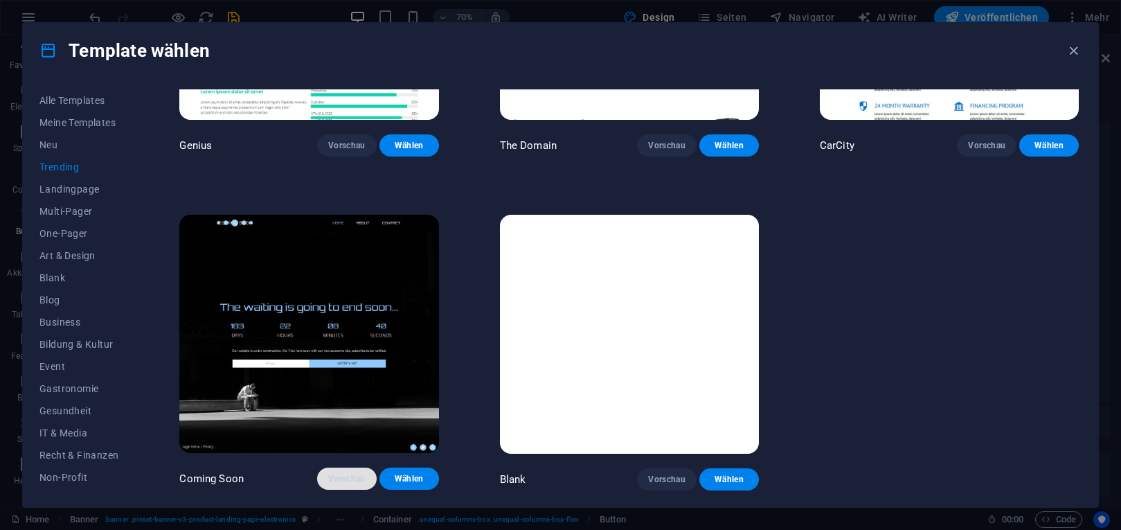
click at [336, 477] on span "Vorschau" at bounding box center [346, 478] width 37 height 11
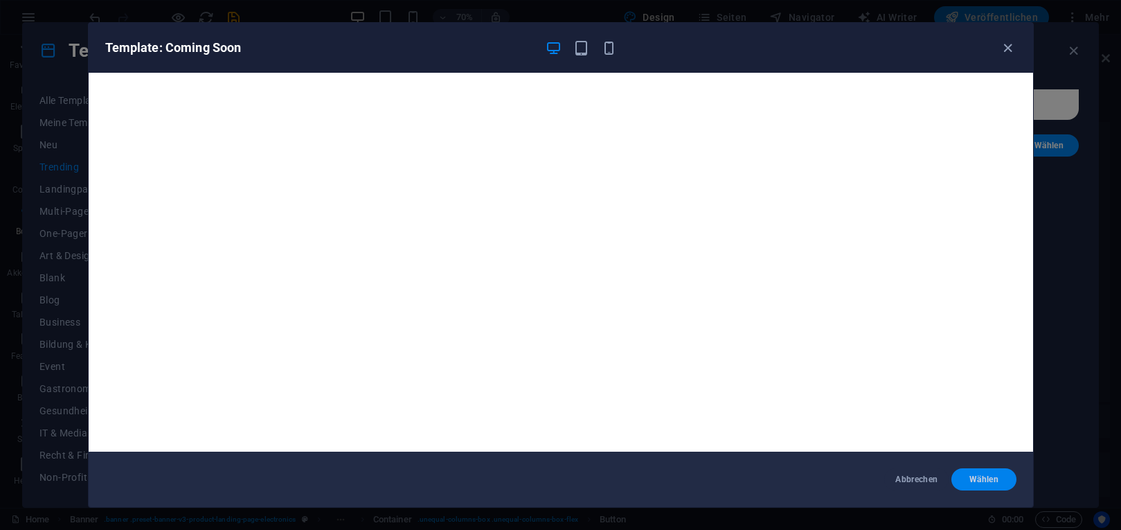
click at [962, 475] on button "Wählen" at bounding box center [984, 479] width 64 height 22
checkbox input "false"
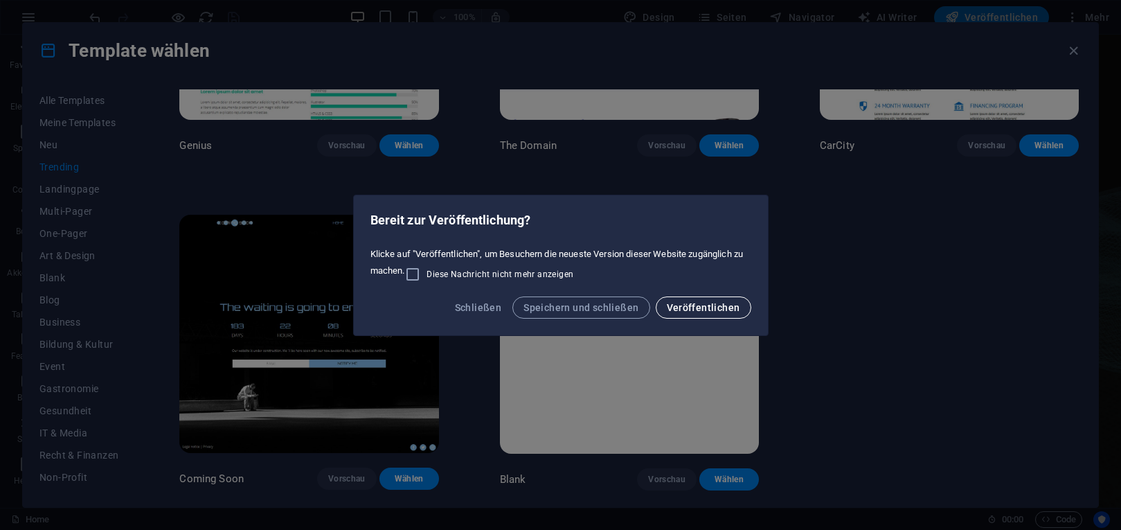
click at [693, 302] on span "Veröffentlichen" at bounding box center [703, 307] width 73 height 11
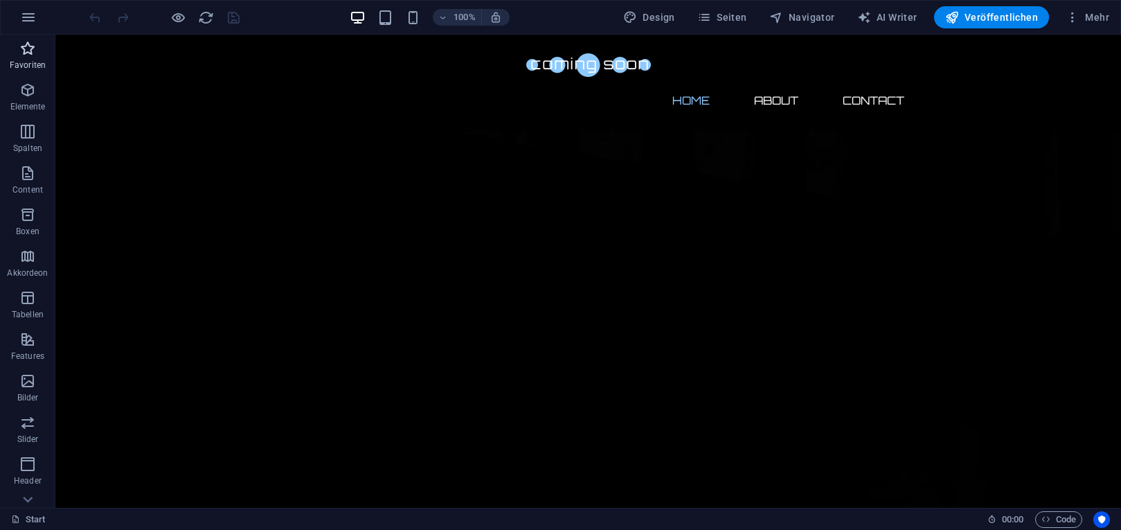
click at [35, 55] on icon "button" at bounding box center [27, 48] width 17 height 17
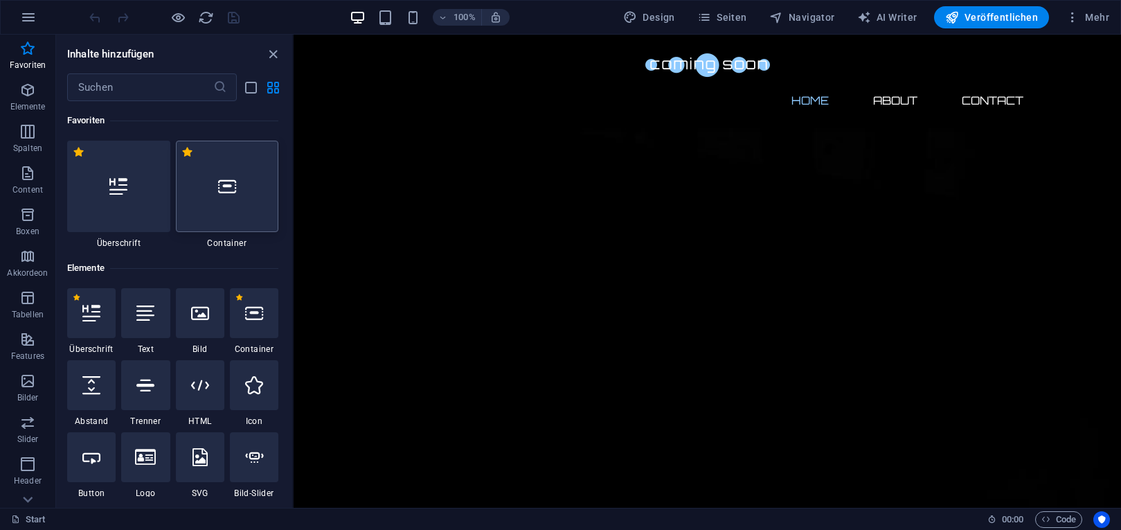
click at [235, 192] on icon at bounding box center [227, 186] width 18 height 18
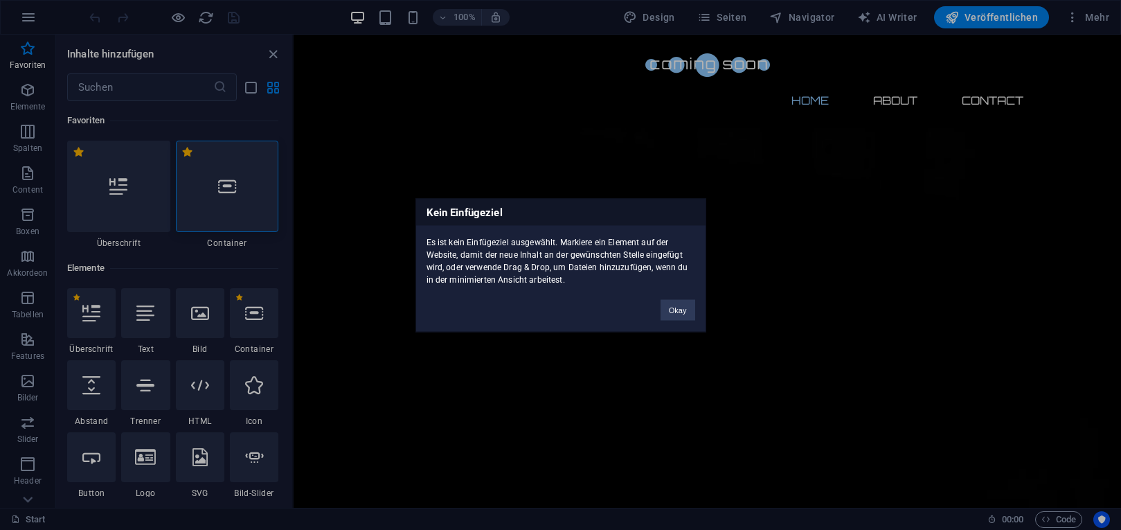
click at [698, 128] on div "Kein Einfügeziel Es ist kein Einfügeziel ausgewählt. Markiere ein Element auf d…" at bounding box center [560, 265] width 1121 height 530
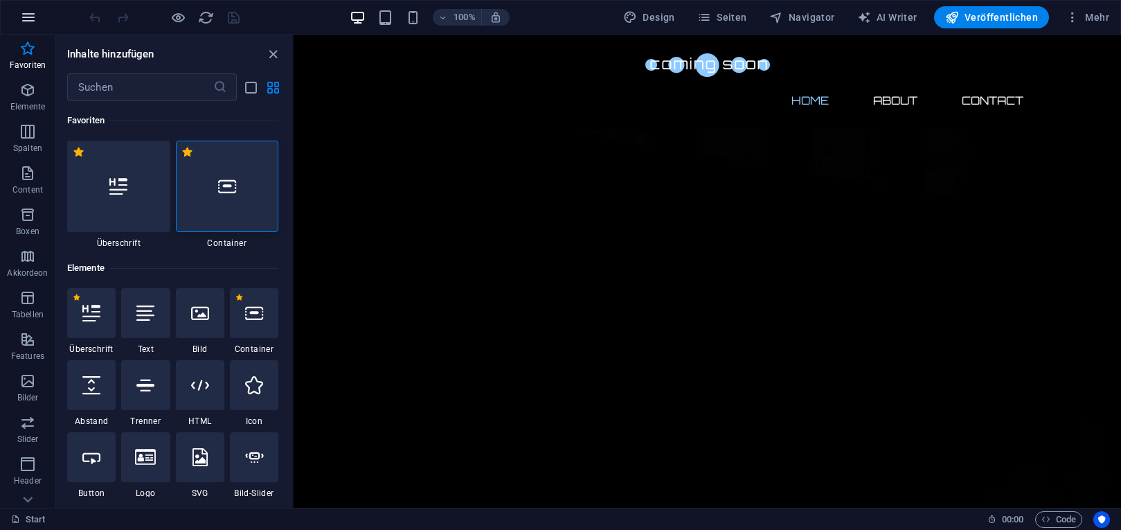
click at [35, 15] on icon "button" at bounding box center [28, 17] width 17 height 17
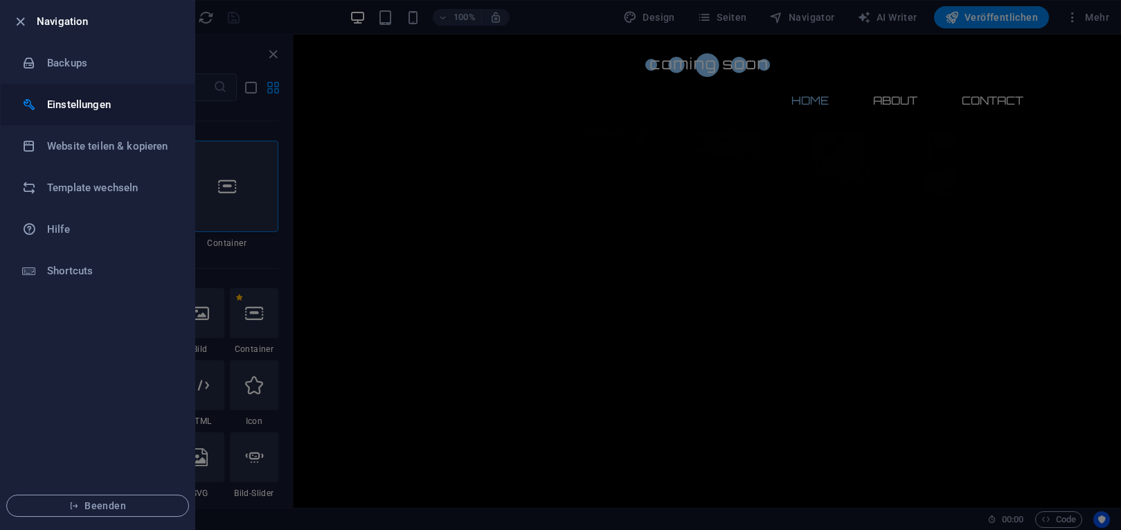
click at [55, 106] on h6 "Einstellungen" at bounding box center [111, 104] width 128 height 17
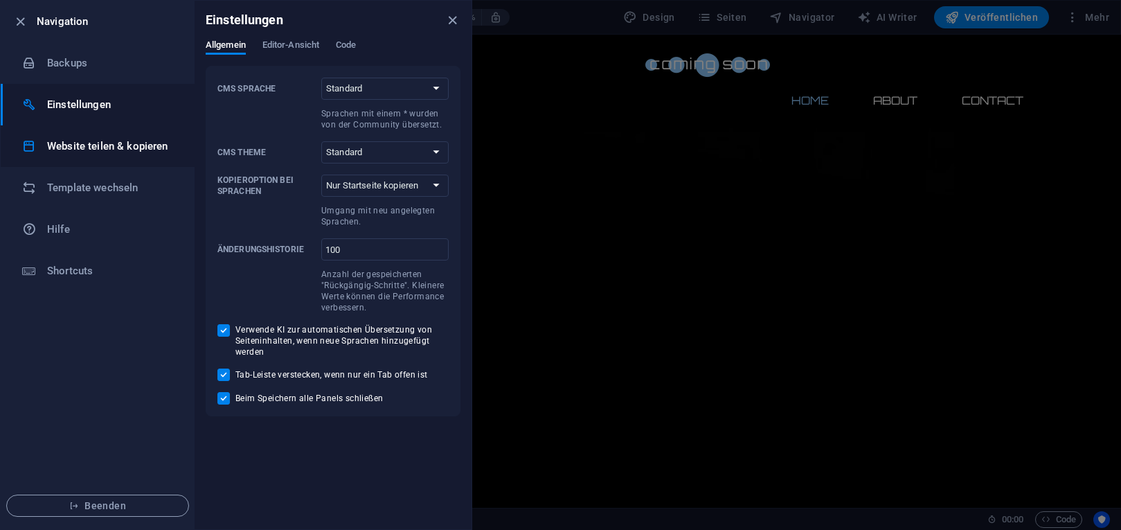
click at [61, 145] on h6 "Website teilen & kopieren" at bounding box center [111, 146] width 128 height 17
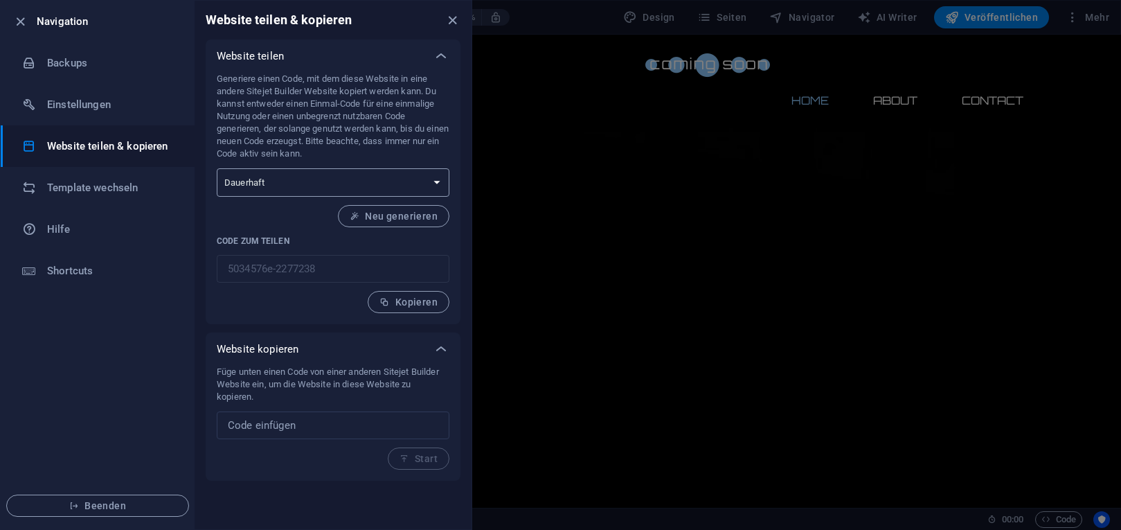
click at [217, 168] on select "Einmalig Dauerhaft" at bounding box center [333, 182] width 233 height 28
click at [435, 179] on select "Einmalig Dauerhaft" at bounding box center [333, 182] width 233 height 28
click at [58, 191] on h6 "Template wechseln" at bounding box center [111, 187] width 128 height 17
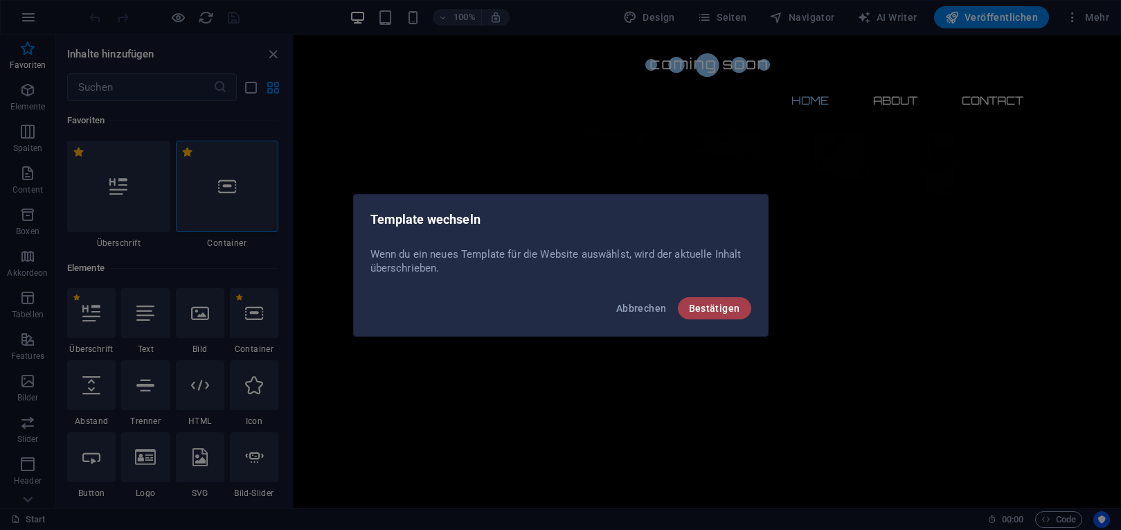
click at [714, 308] on span "Bestätigen" at bounding box center [714, 308] width 51 height 11
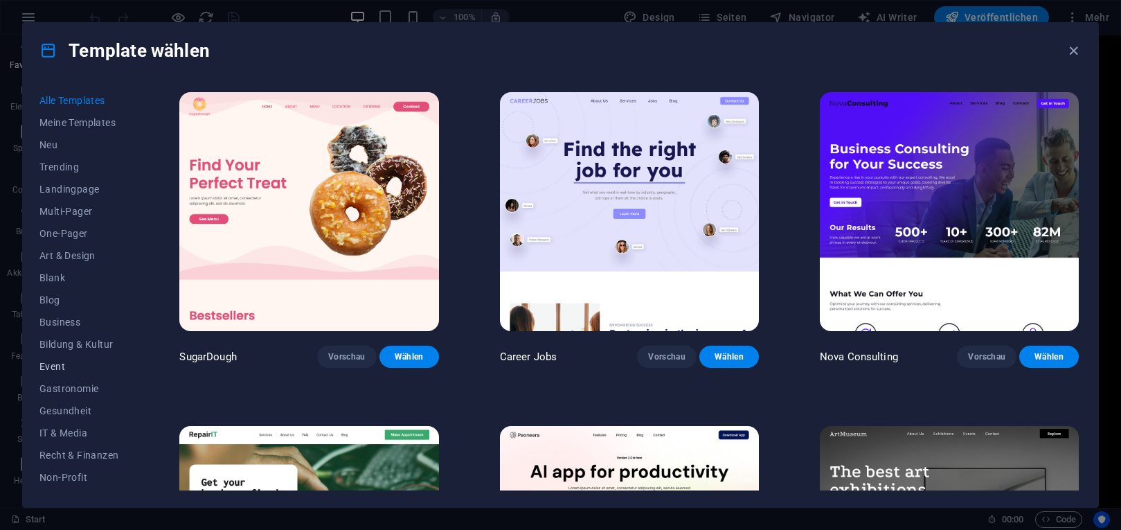
click at [55, 359] on button "Event" at bounding box center [78, 366] width 79 height 22
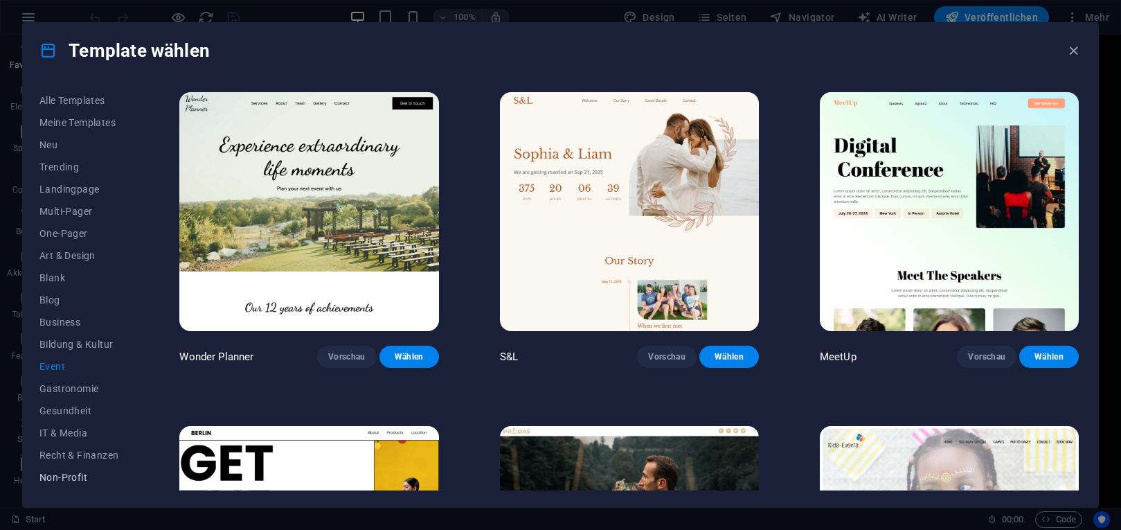
click at [73, 476] on span "Non-Profit" at bounding box center [78, 477] width 79 height 11
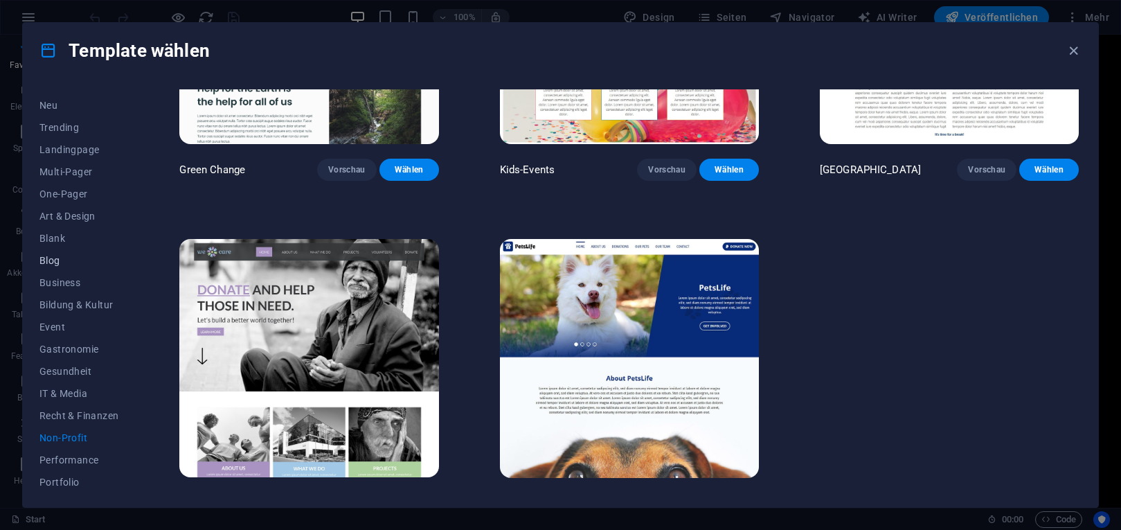
scroll to position [62, 0]
click at [77, 432] on span "Performance" at bounding box center [78, 436] width 79 height 11
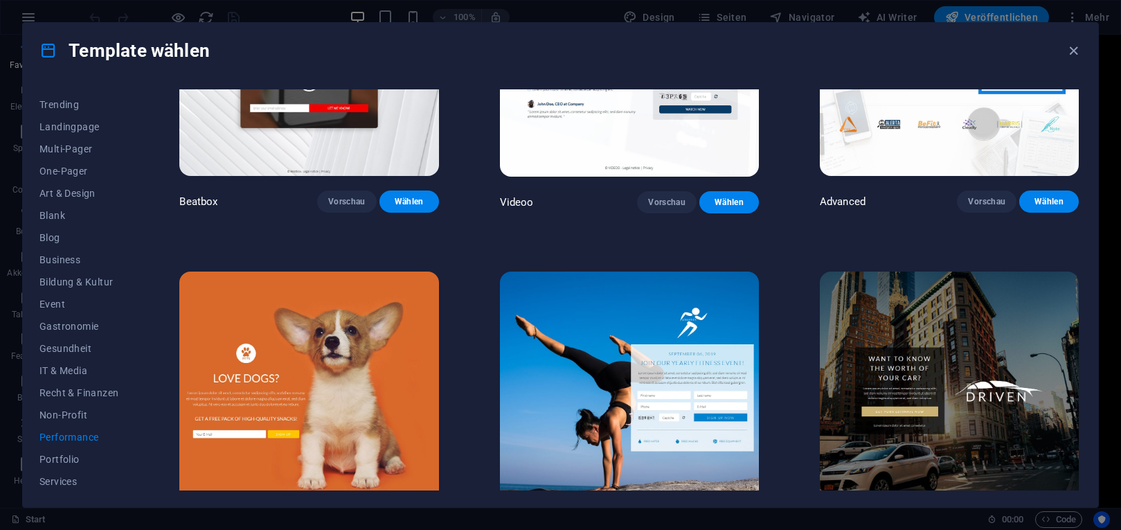
scroll to position [436, 0]
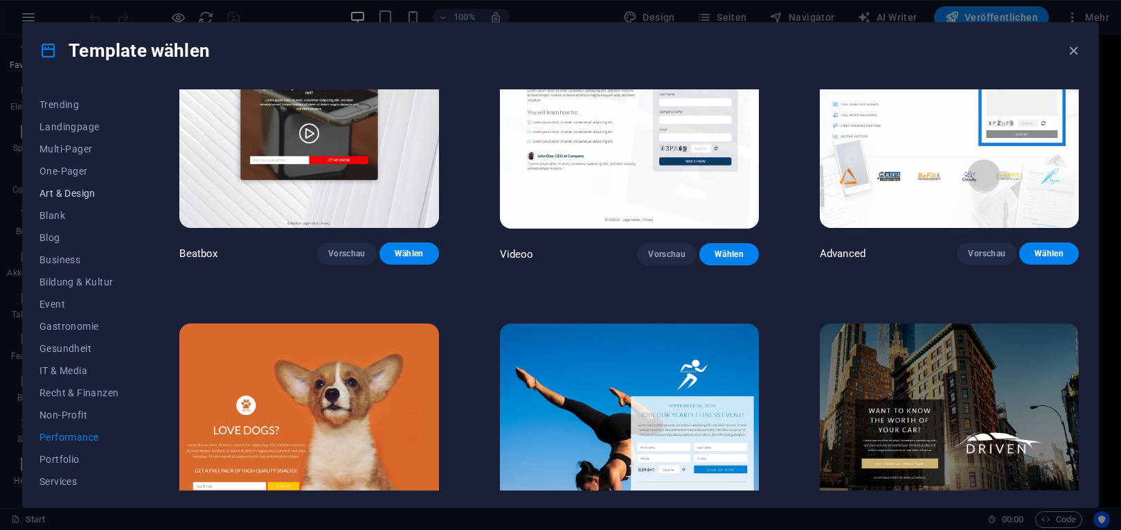
click at [73, 190] on span "Art & Design" at bounding box center [78, 193] width 79 height 11
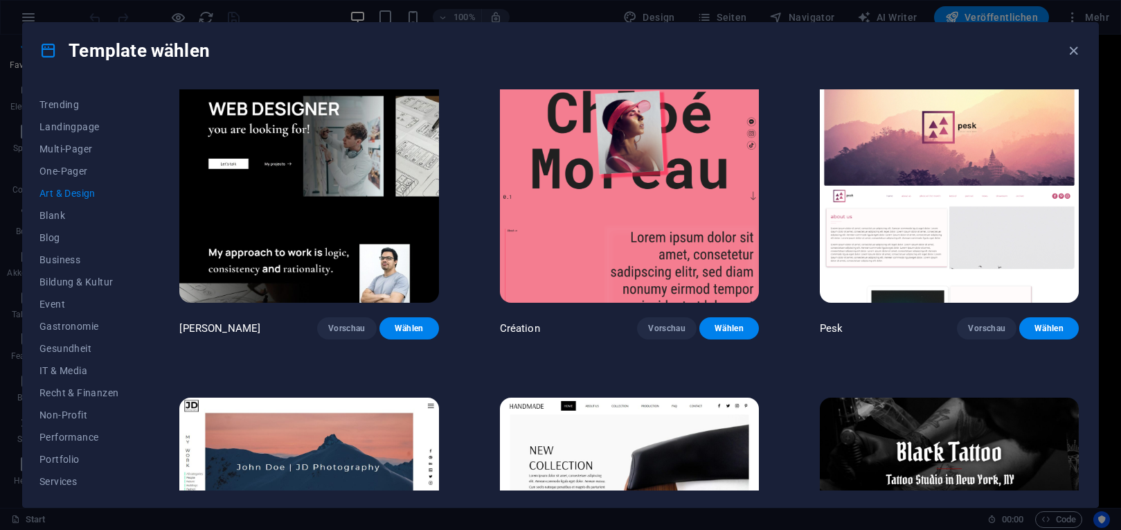
scroll to position [0, 0]
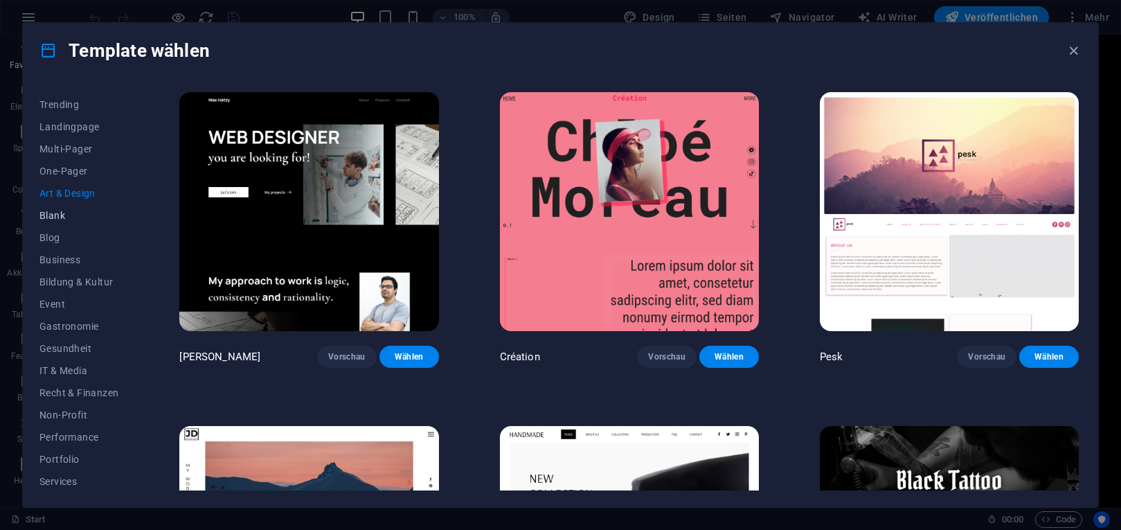
click at [46, 220] on span "Blank" at bounding box center [78, 215] width 79 height 11
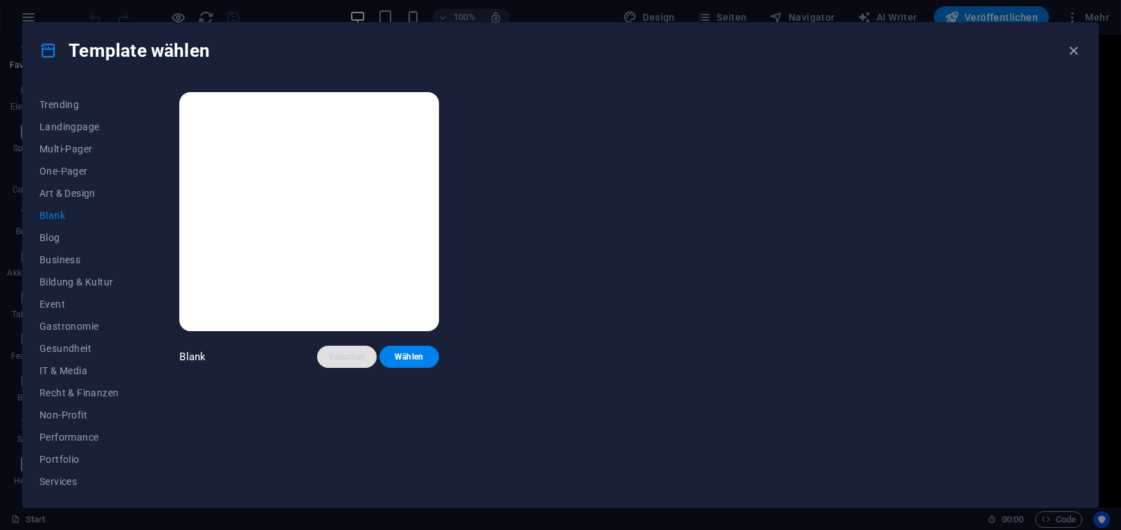
click at [340, 353] on span "Vorschau" at bounding box center [346, 356] width 37 height 11
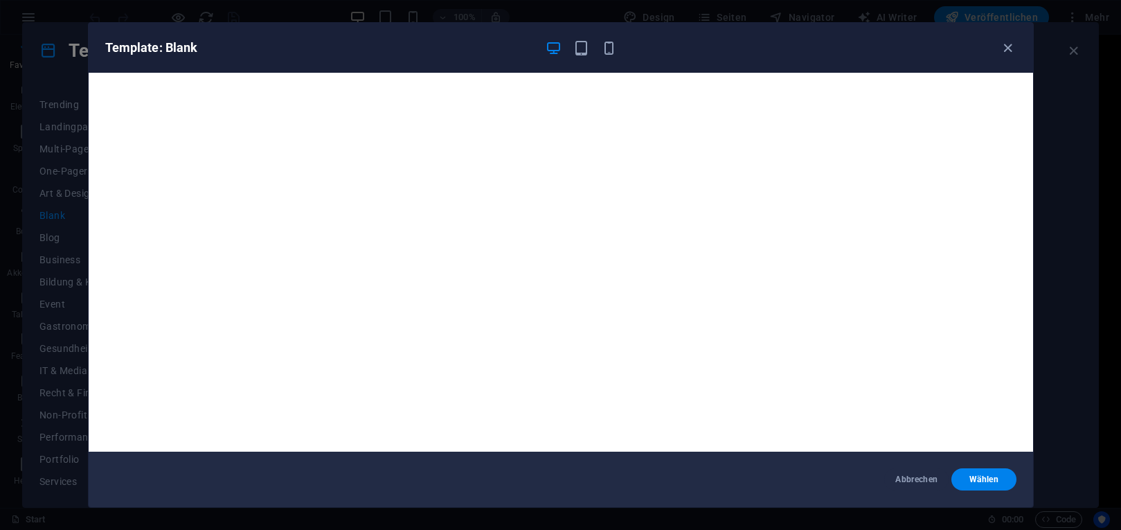
drag, startPoint x: 909, startPoint y: 479, endPoint x: 695, endPoint y: 452, distance: 215.6
click at [906, 479] on span "Abbrechen" at bounding box center [917, 479] width 42 height 11
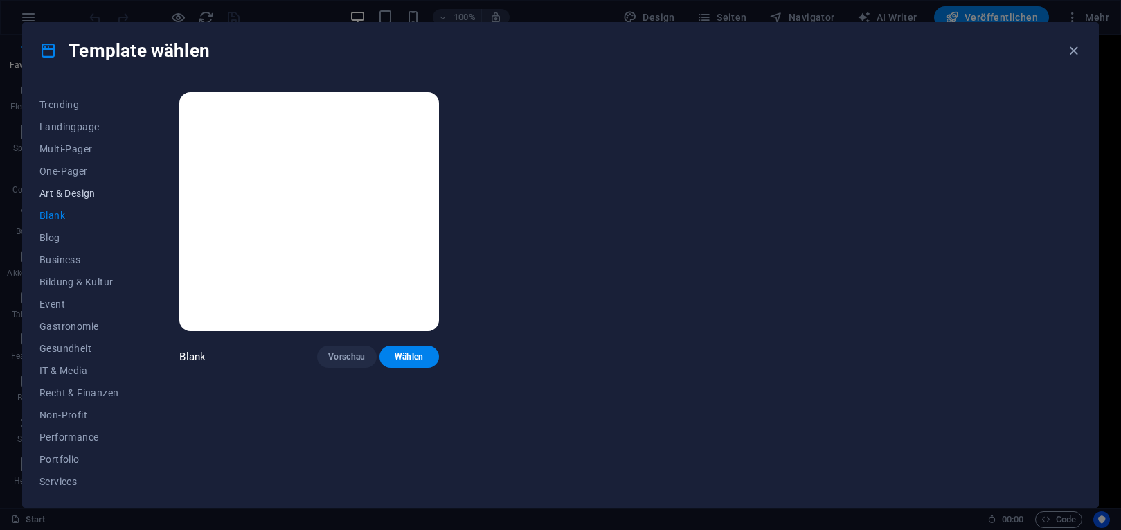
click at [62, 191] on span "Art & Design" at bounding box center [78, 193] width 79 height 11
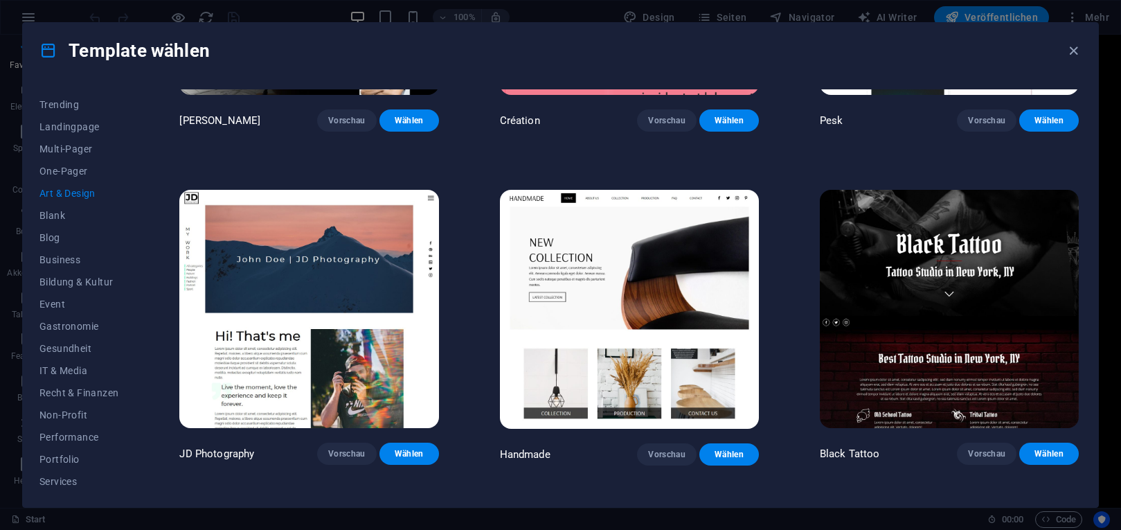
scroll to position [312, 0]
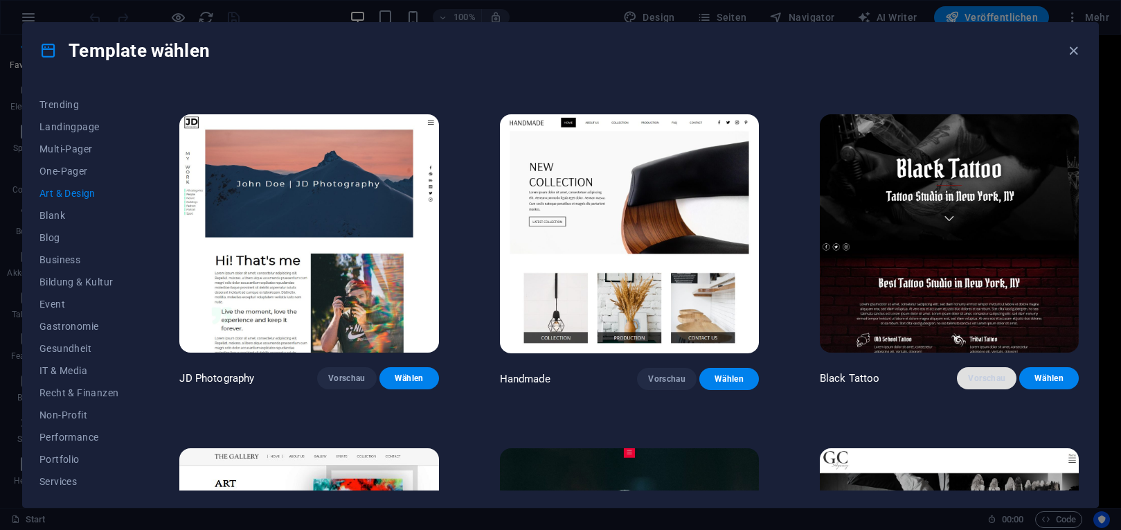
click at [963, 373] on button "Vorschau" at bounding box center [987, 378] width 60 height 22
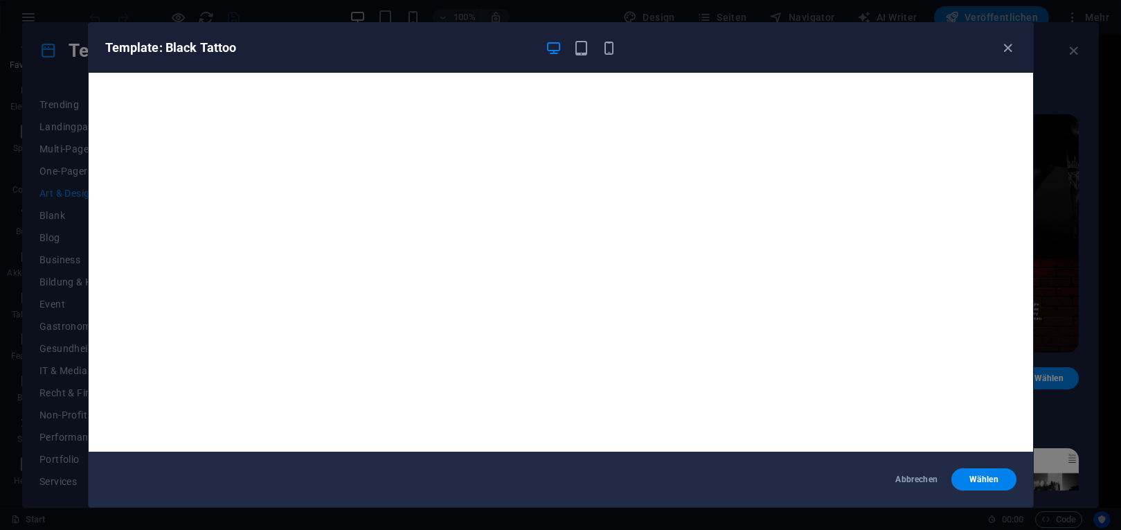
scroll to position [3, 0]
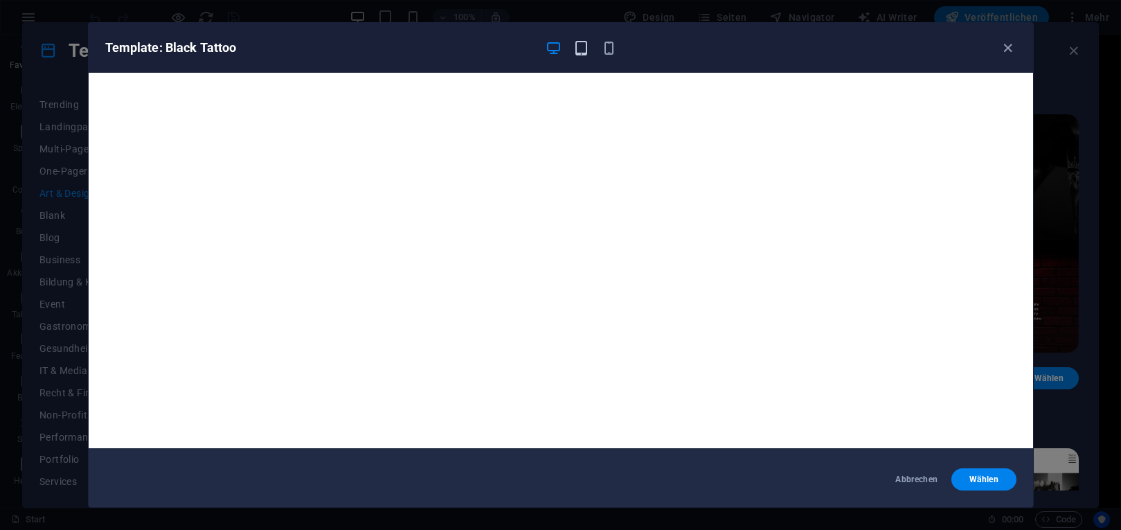
click at [582, 51] on icon "button" at bounding box center [581, 48] width 16 height 16
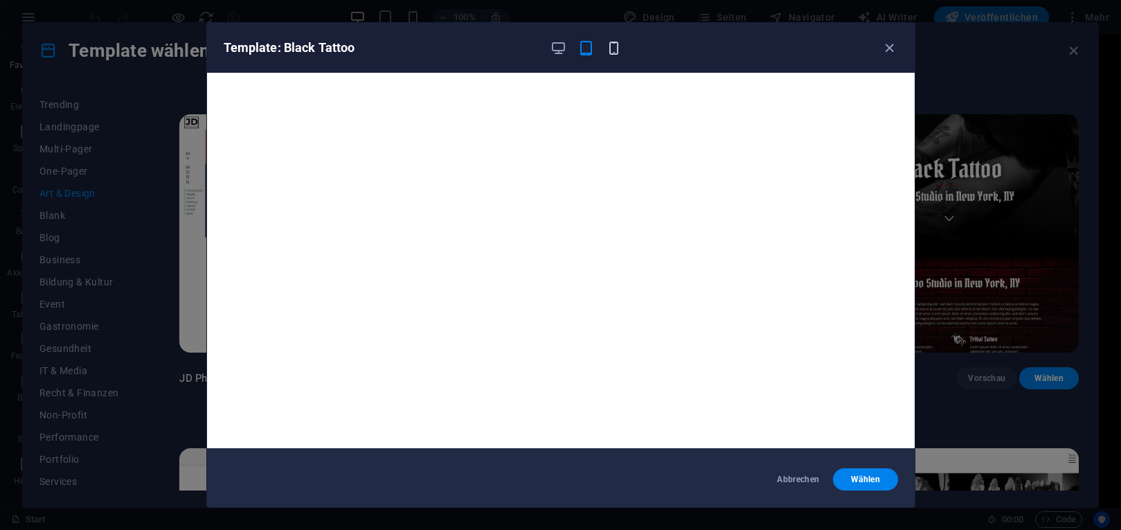
click at [620, 44] on icon "button" at bounding box center [614, 48] width 16 height 16
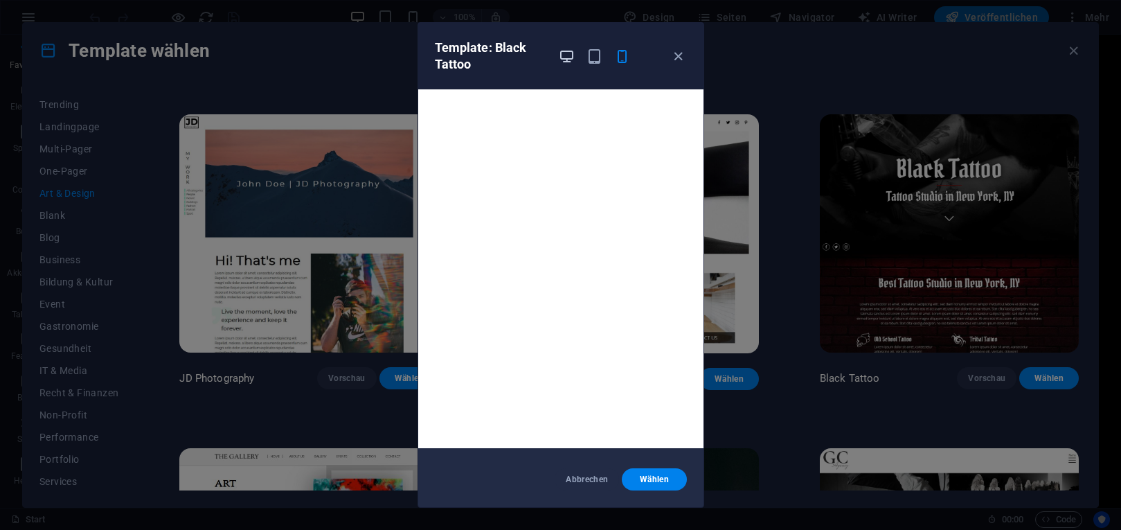
click at [564, 58] on icon "button" at bounding box center [567, 56] width 16 height 16
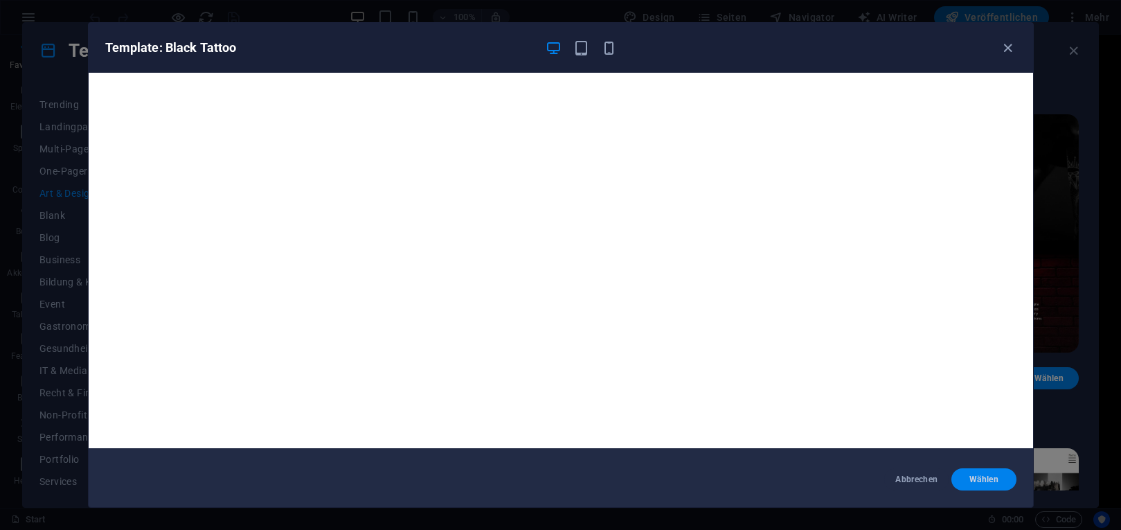
click at [993, 482] on span "Wählen" at bounding box center [984, 479] width 42 height 11
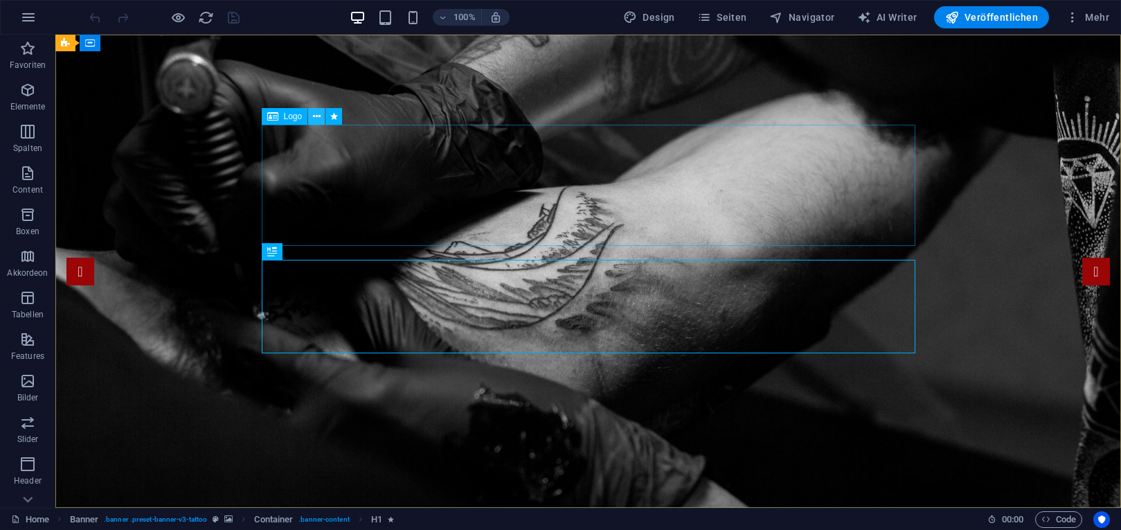
click at [317, 116] on icon at bounding box center [317, 116] width 8 height 15
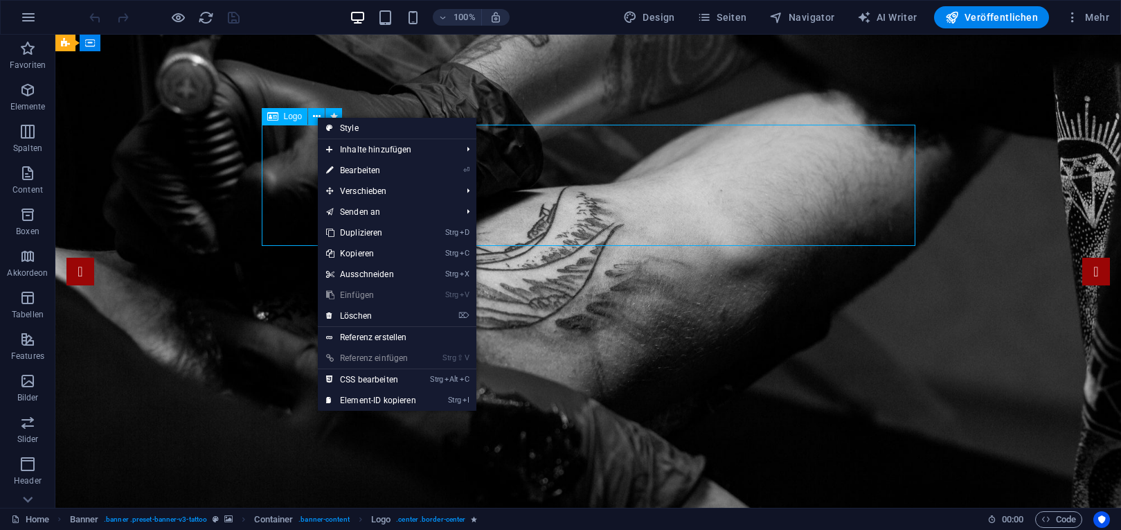
click at [272, 115] on icon at bounding box center [272, 116] width 11 height 17
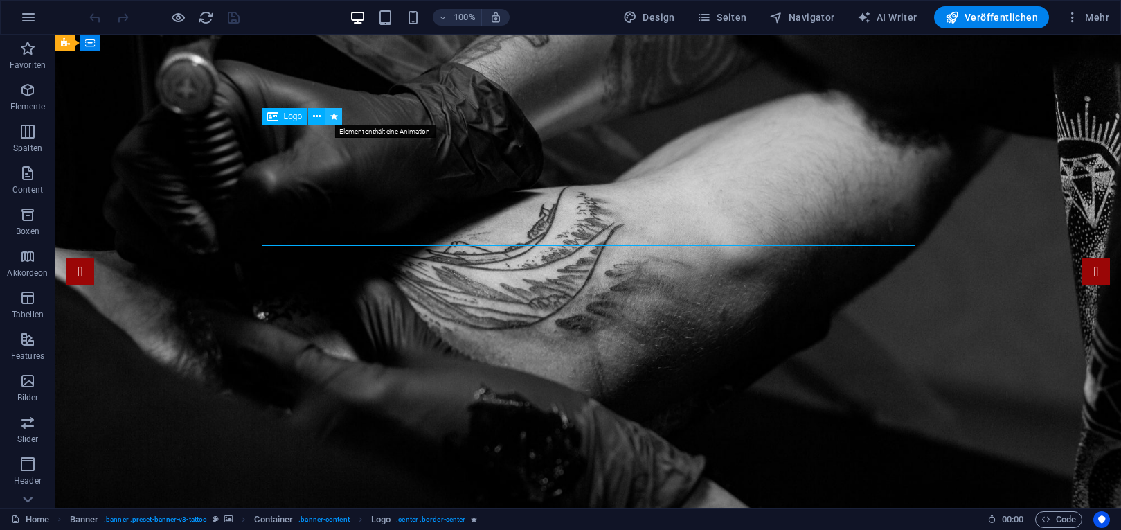
click at [334, 114] on icon at bounding box center [334, 116] width 8 height 15
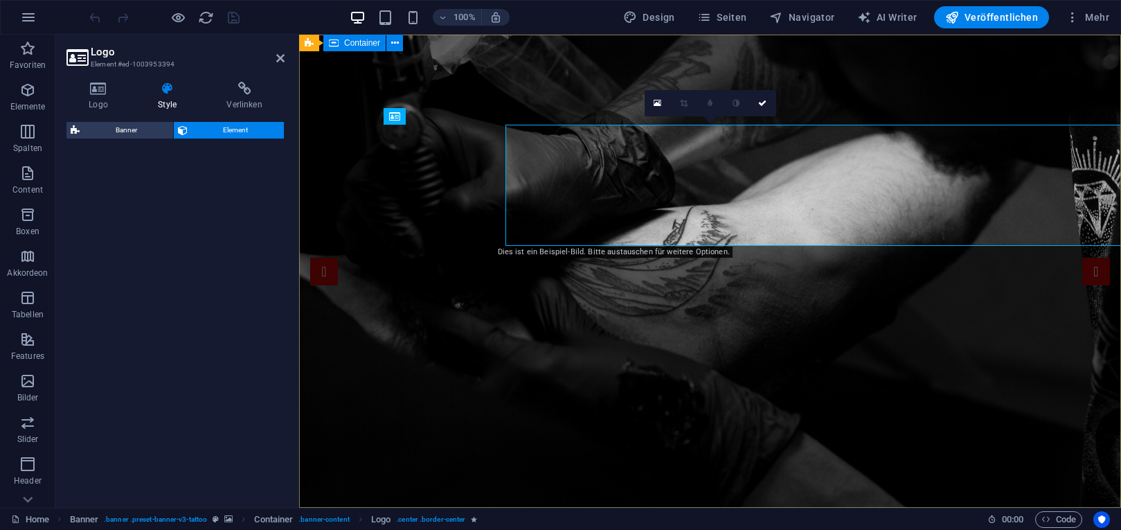
select select "fade"
select select "s"
select select "onload"
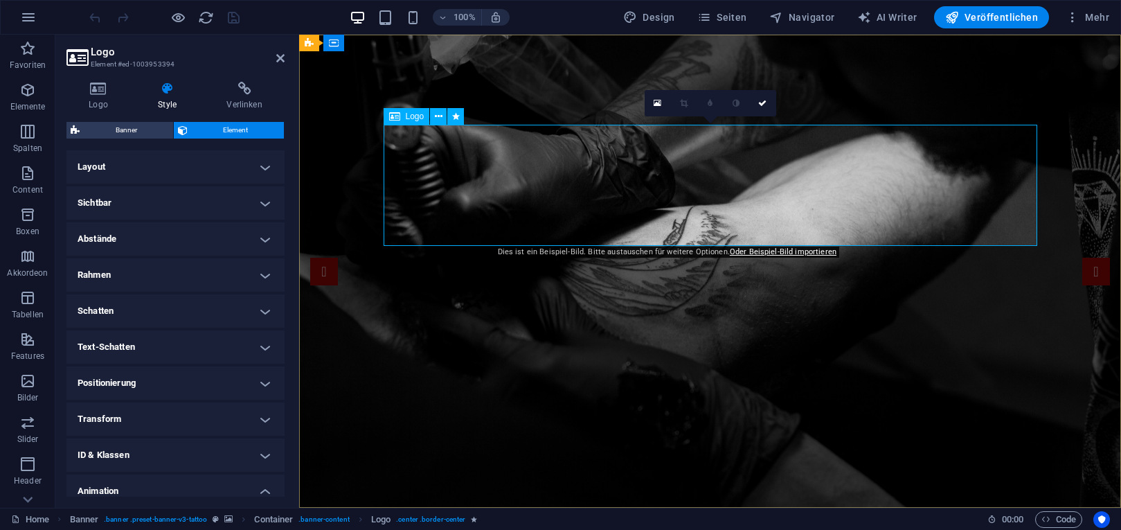
click at [414, 117] on span "Logo" at bounding box center [415, 116] width 19 height 8
click at [415, 117] on span "Logo" at bounding box center [415, 116] width 19 height 8
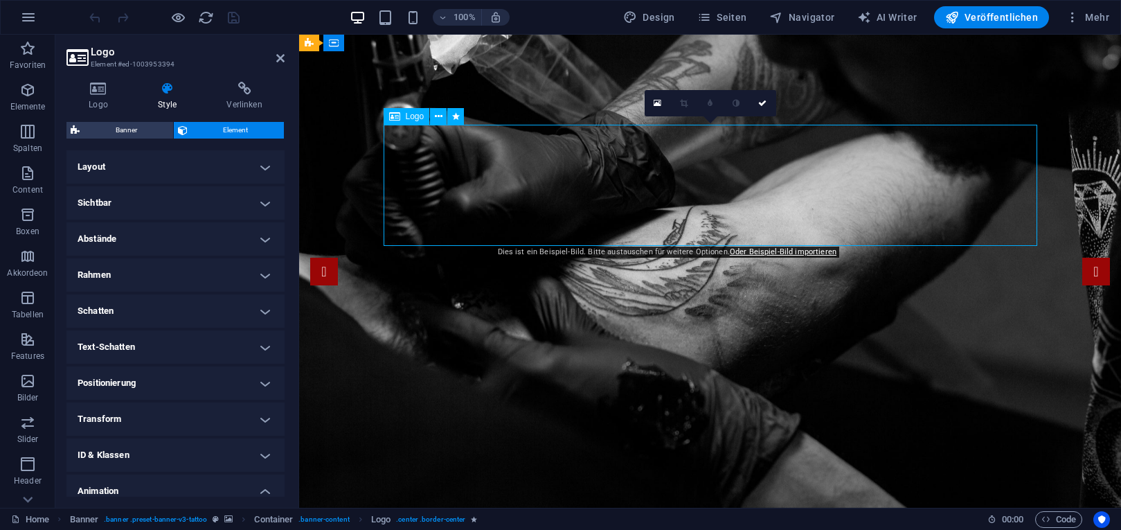
drag, startPoint x: 457, startPoint y: 187, endPoint x: 443, endPoint y: 144, distance: 45.1
click at [398, 44] on icon at bounding box center [395, 43] width 8 height 15
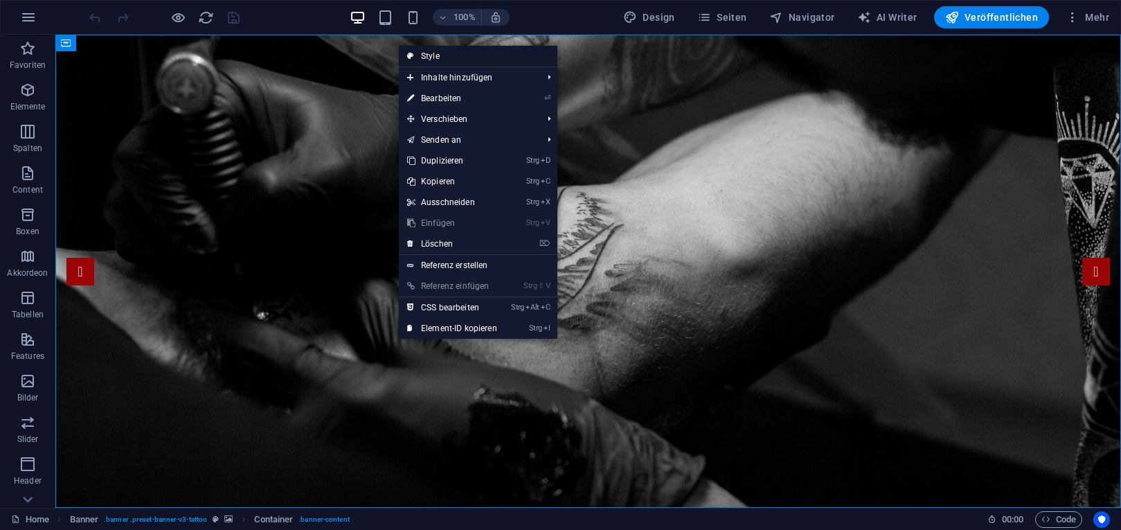
click at [428, 56] on link "Style" at bounding box center [478, 56] width 159 height 21
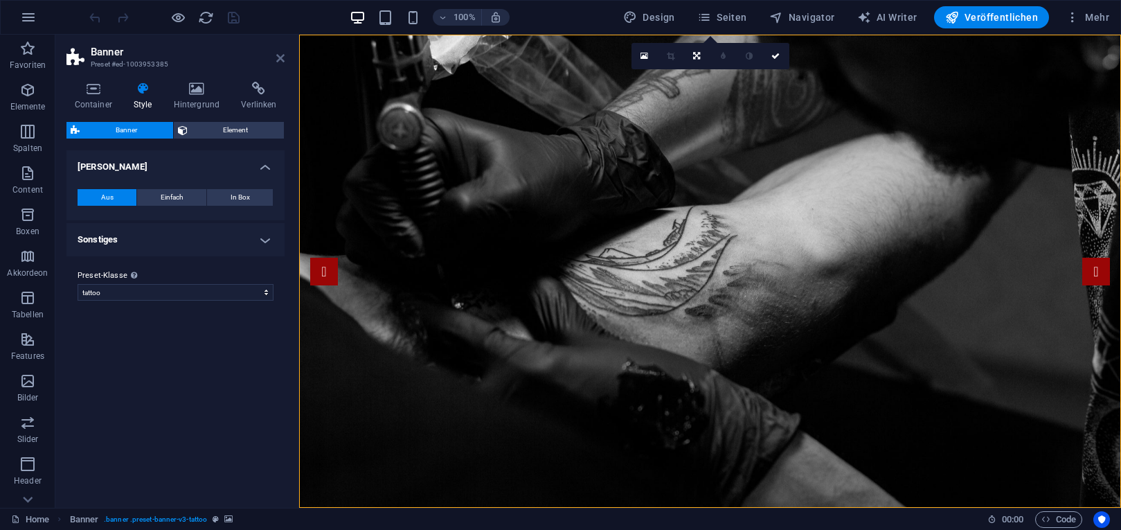
click at [278, 55] on icon at bounding box center [280, 58] width 8 height 11
